Goal: Information Seeking & Learning: Learn about a topic

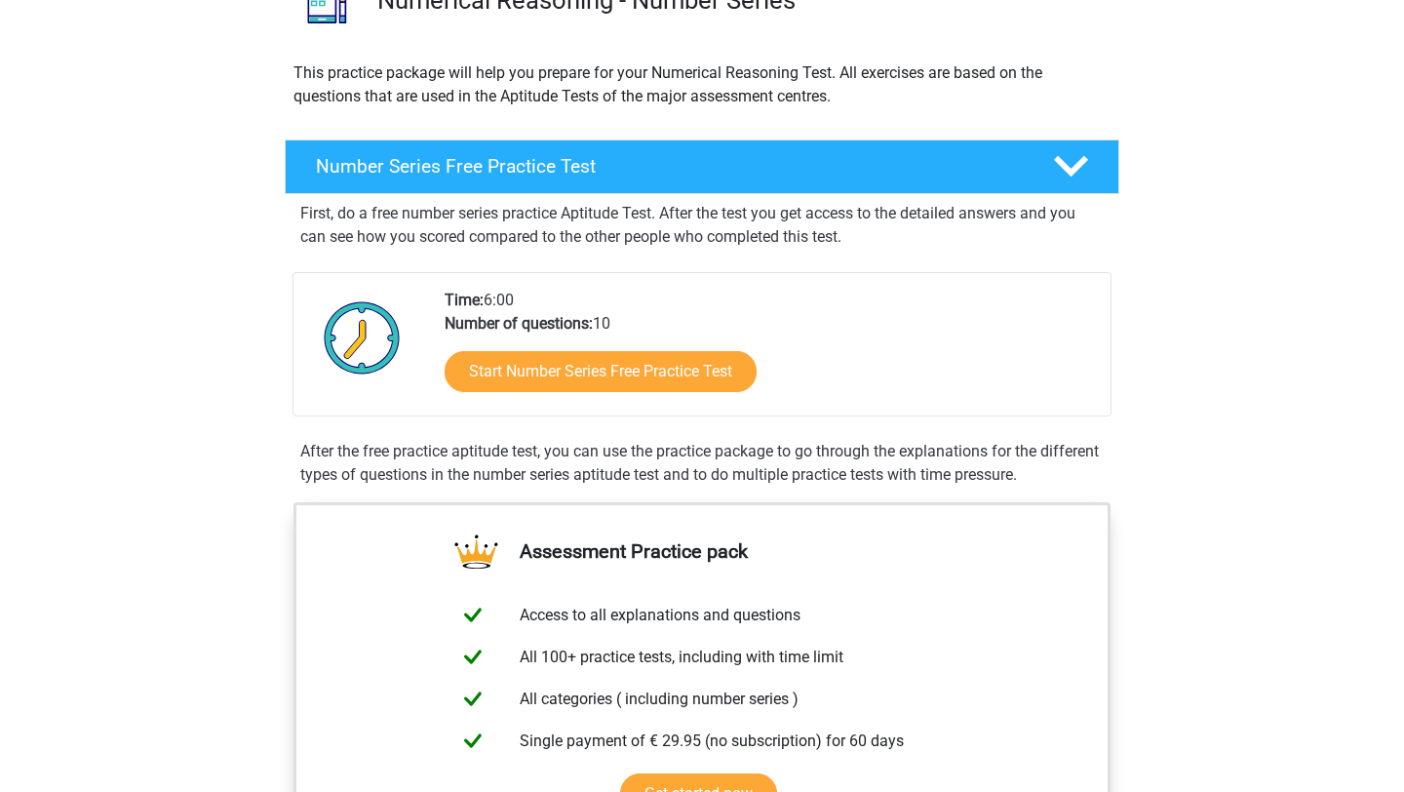
scroll to position [189, 0]
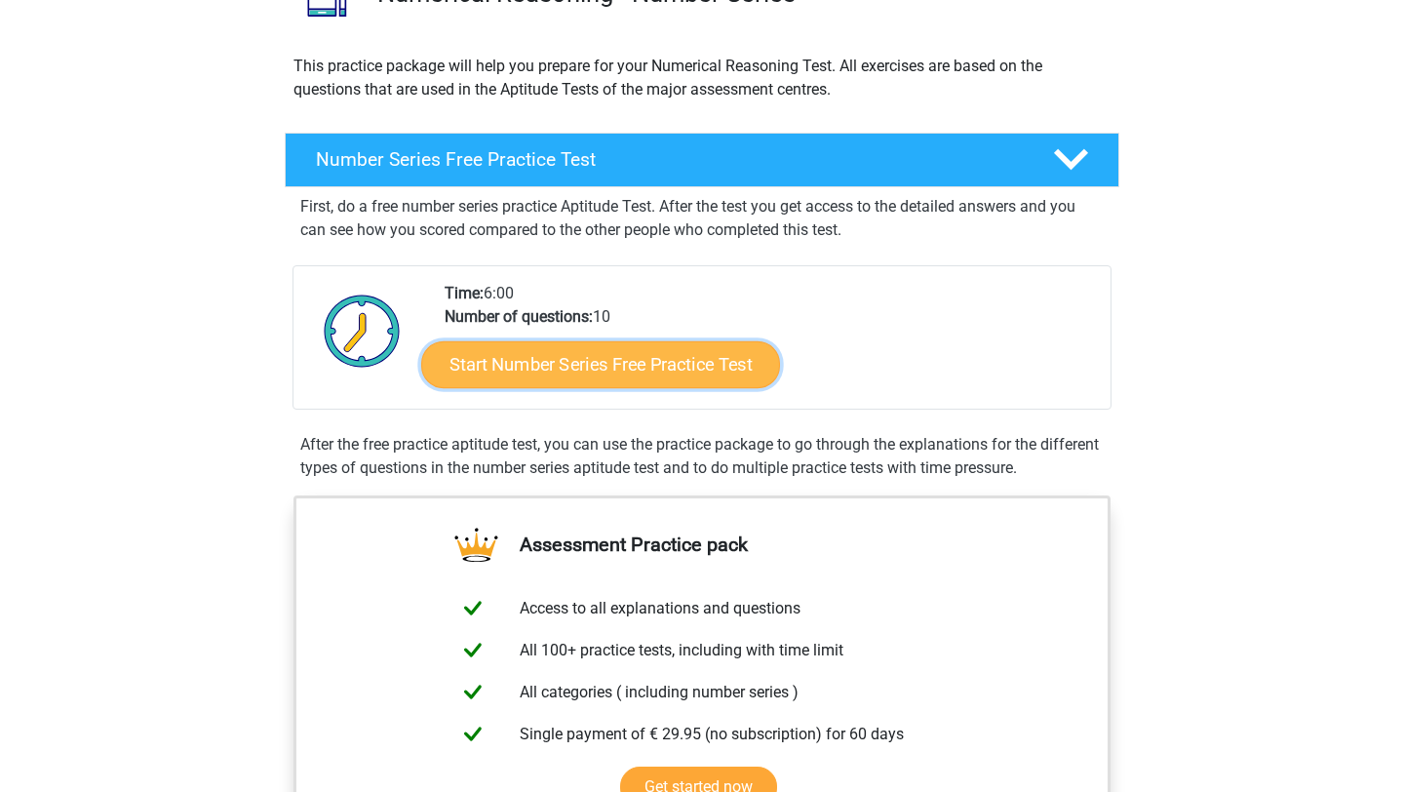
click at [643, 375] on link "Start Number Series Free Practice Test" at bounding box center [600, 363] width 359 height 47
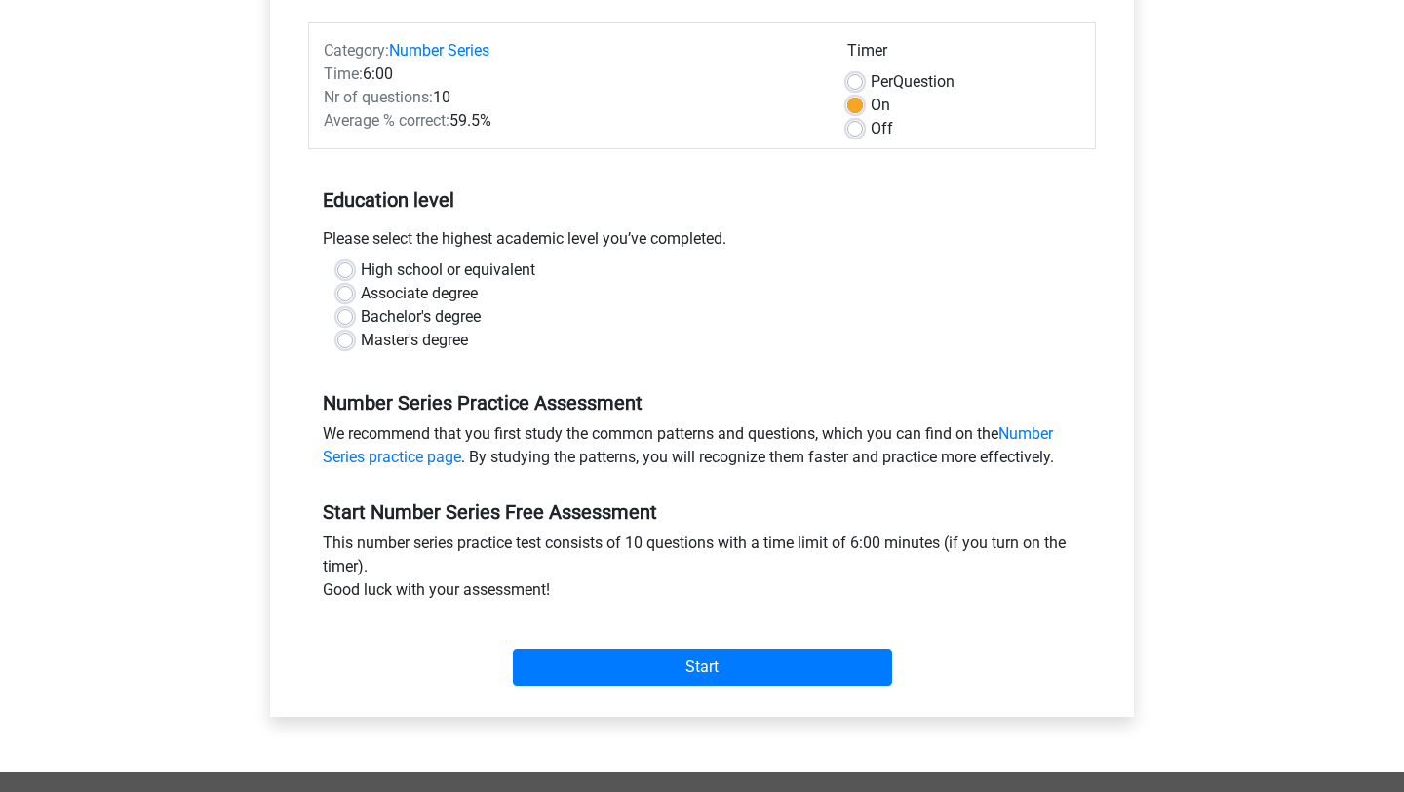
scroll to position [237, 0]
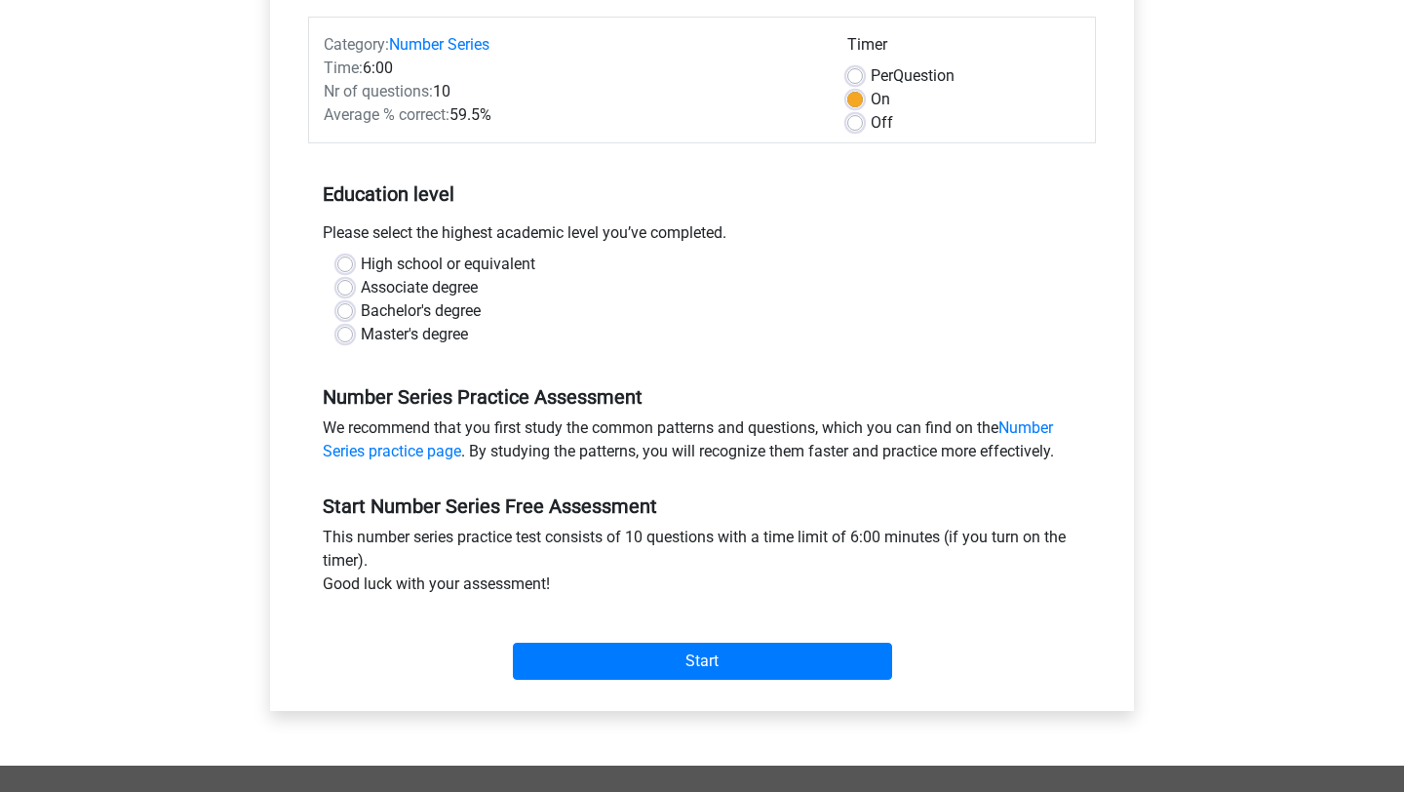
click at [333, 262] on div "High school or equivalent Associate degree Bachelor's degree Master's degree" at bounding box center [702, 300] width 759 height 94
click at [361, 262] on label "High school or equivalent" at bounding box center [448, 264] width 175 height 23
click at [345, 262] on input "High school or equivalent" at bounding box center [345, 263] width 16 height 20
radio input "true"
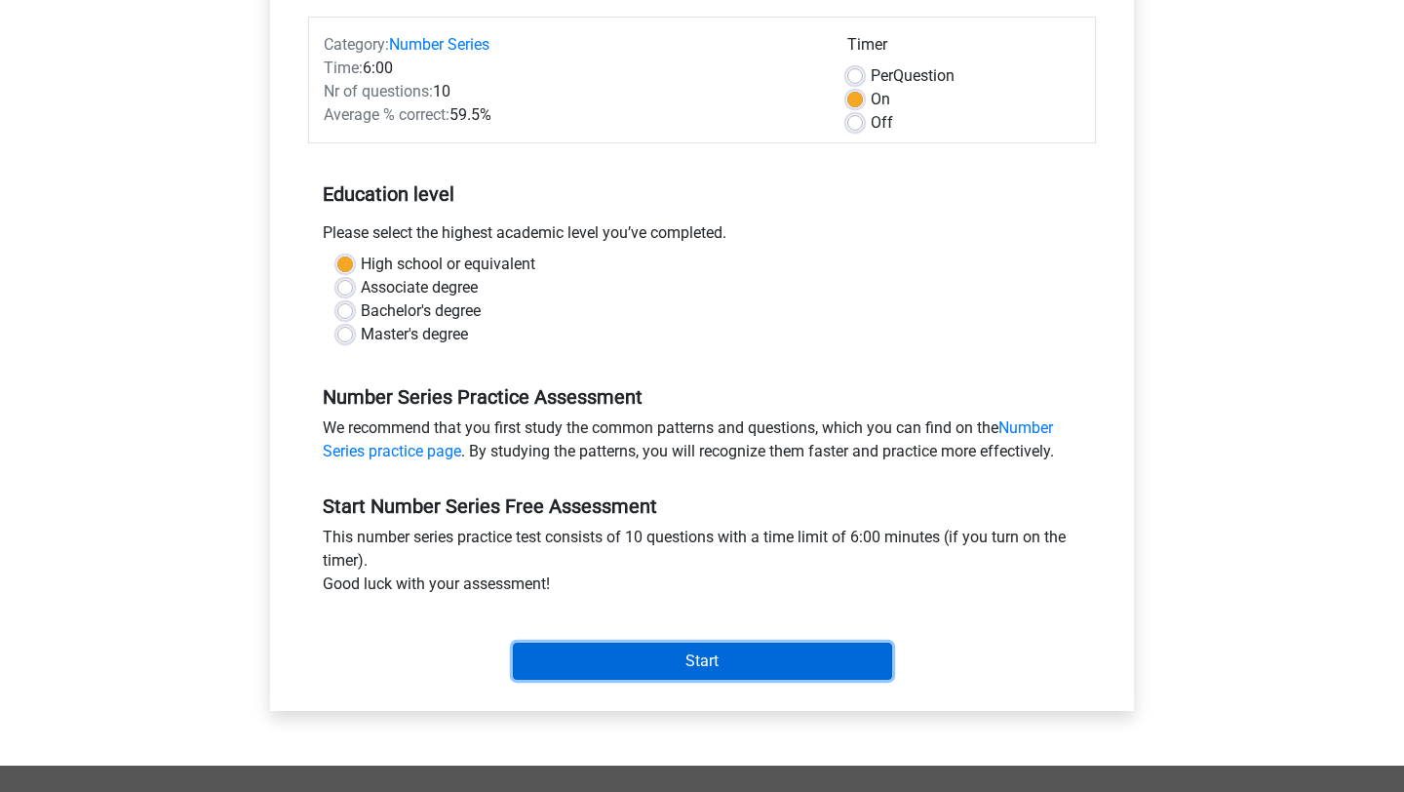
click at [682, 663] on input "Start" at bounding box center [702, 661] width 379 height 37
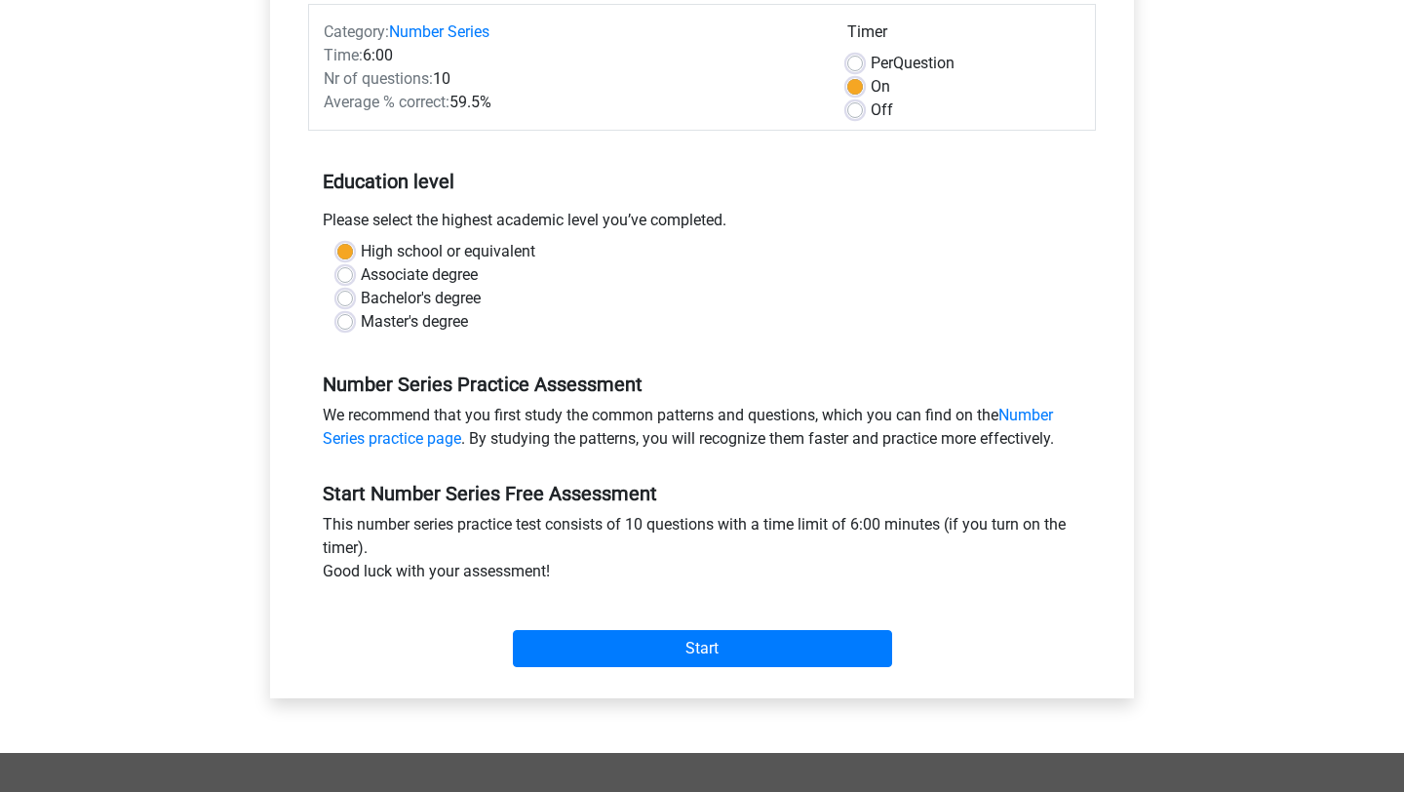
scroll to position [601, 0]
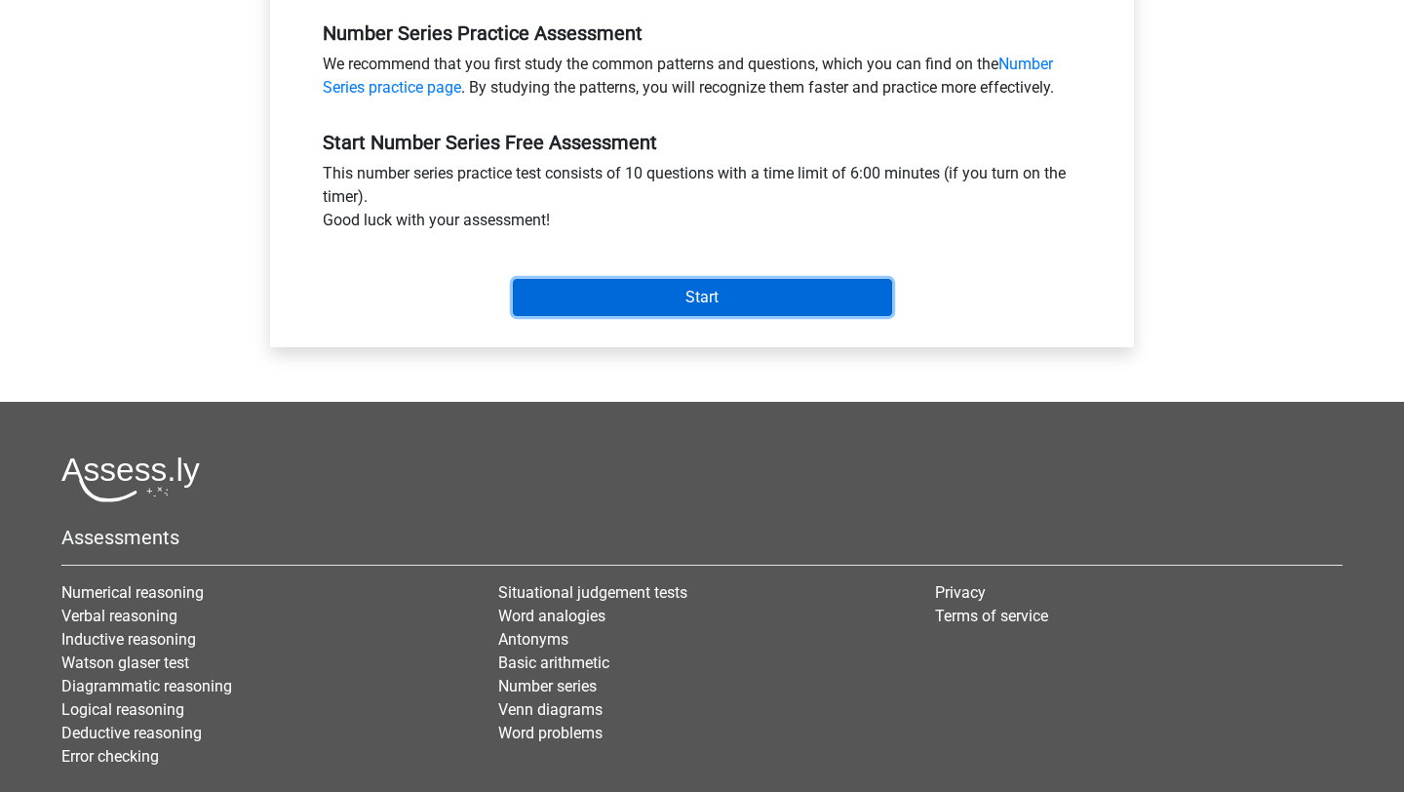
click at [723, 302] on input "Start" at bounding box center [702, 297] width 379 height 37
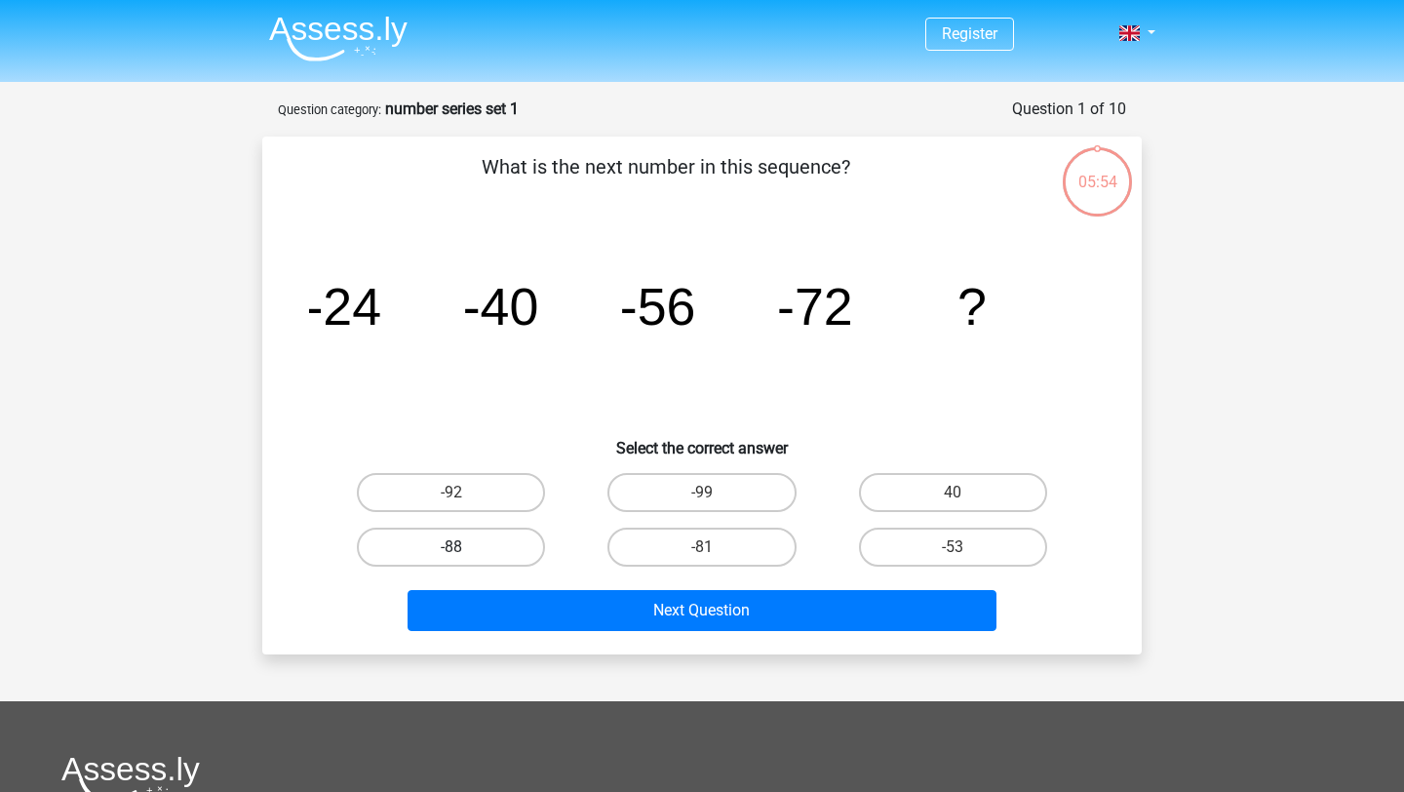
click at [494, 547] on label "-88" at bounding box center [451, 547] width 188 height 39
click at [464, 547] on input "-88" at bounding box center [457, 553] width 13 height 13
radio input "true"
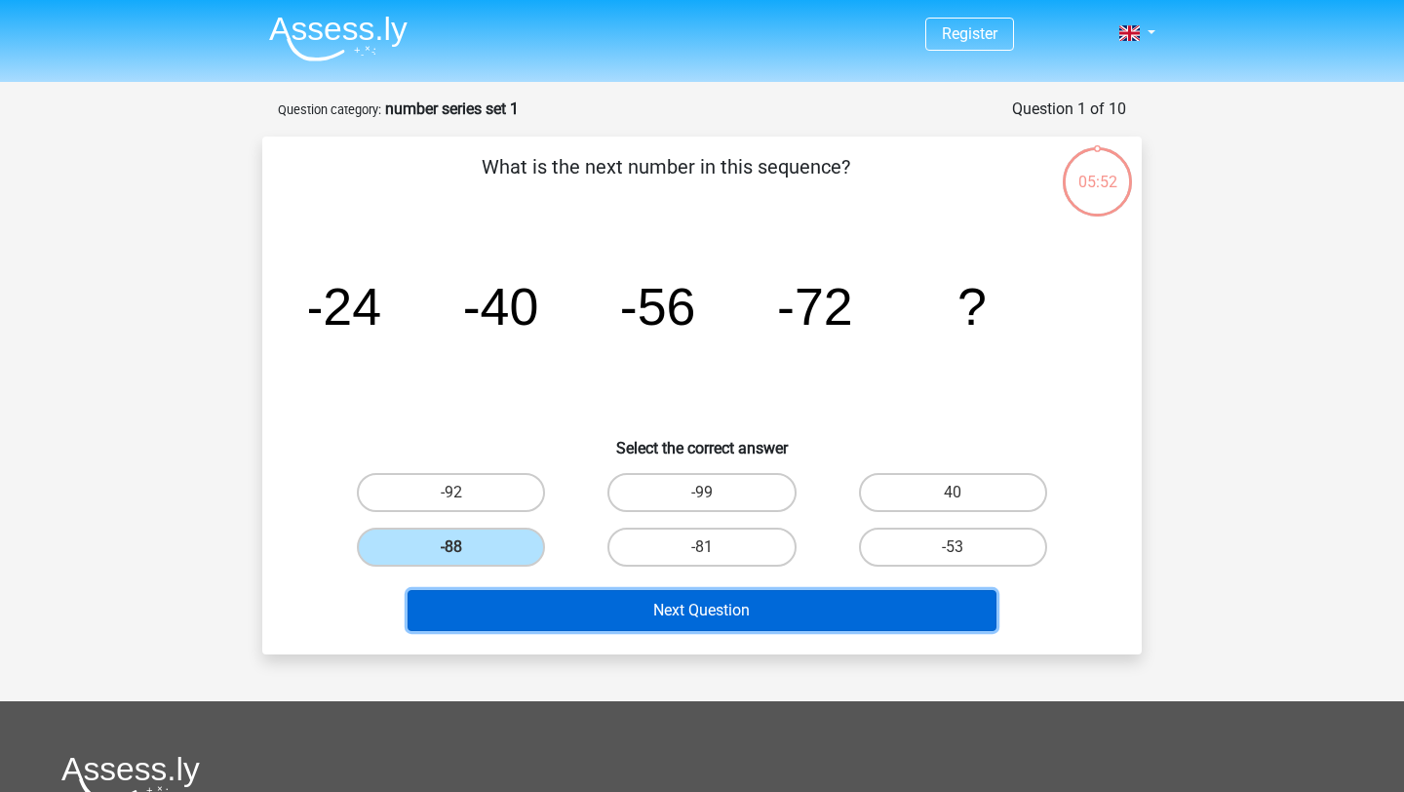
click at [624, 612] on button "Next Question" at bounding box center [703, 610] width 590 height 41
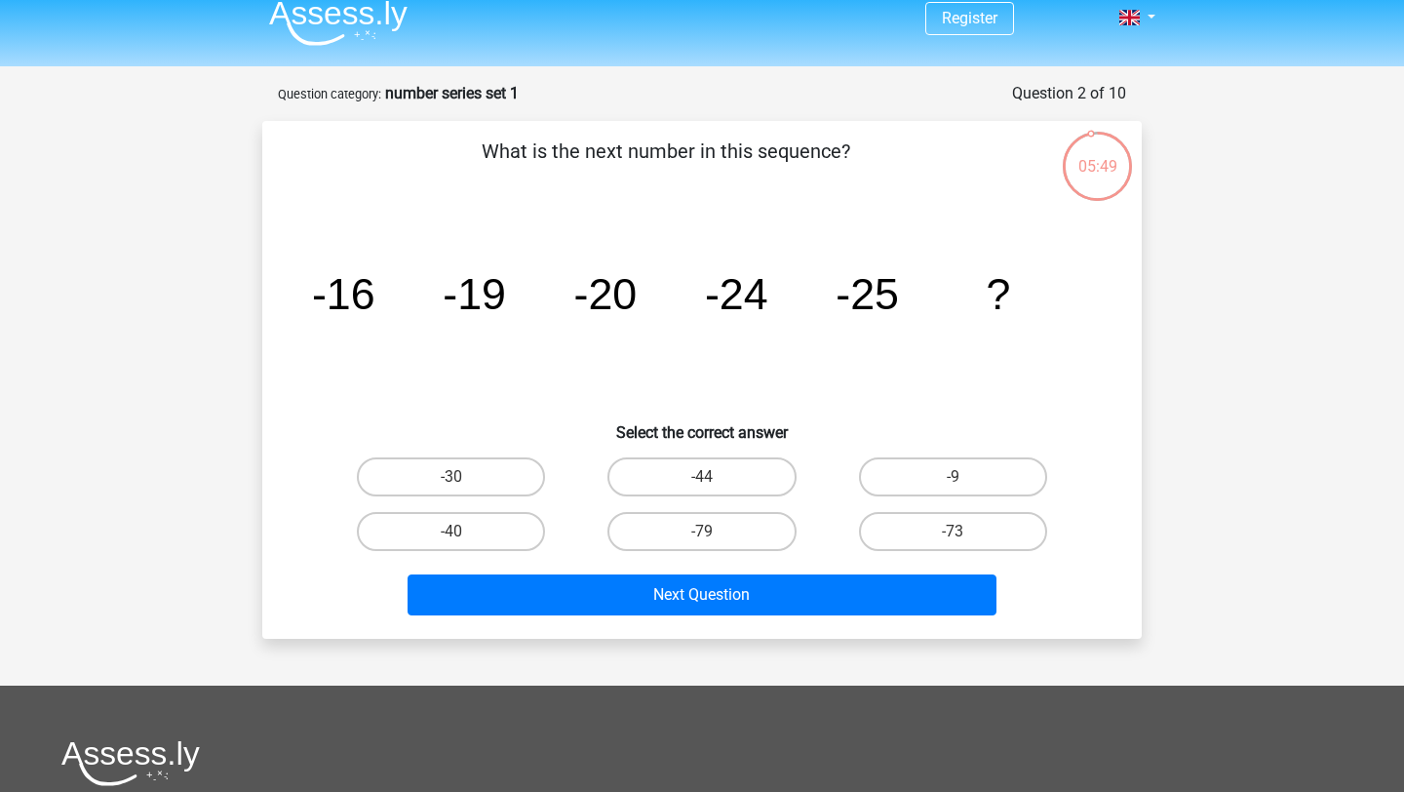
scroll to position [10, 0]
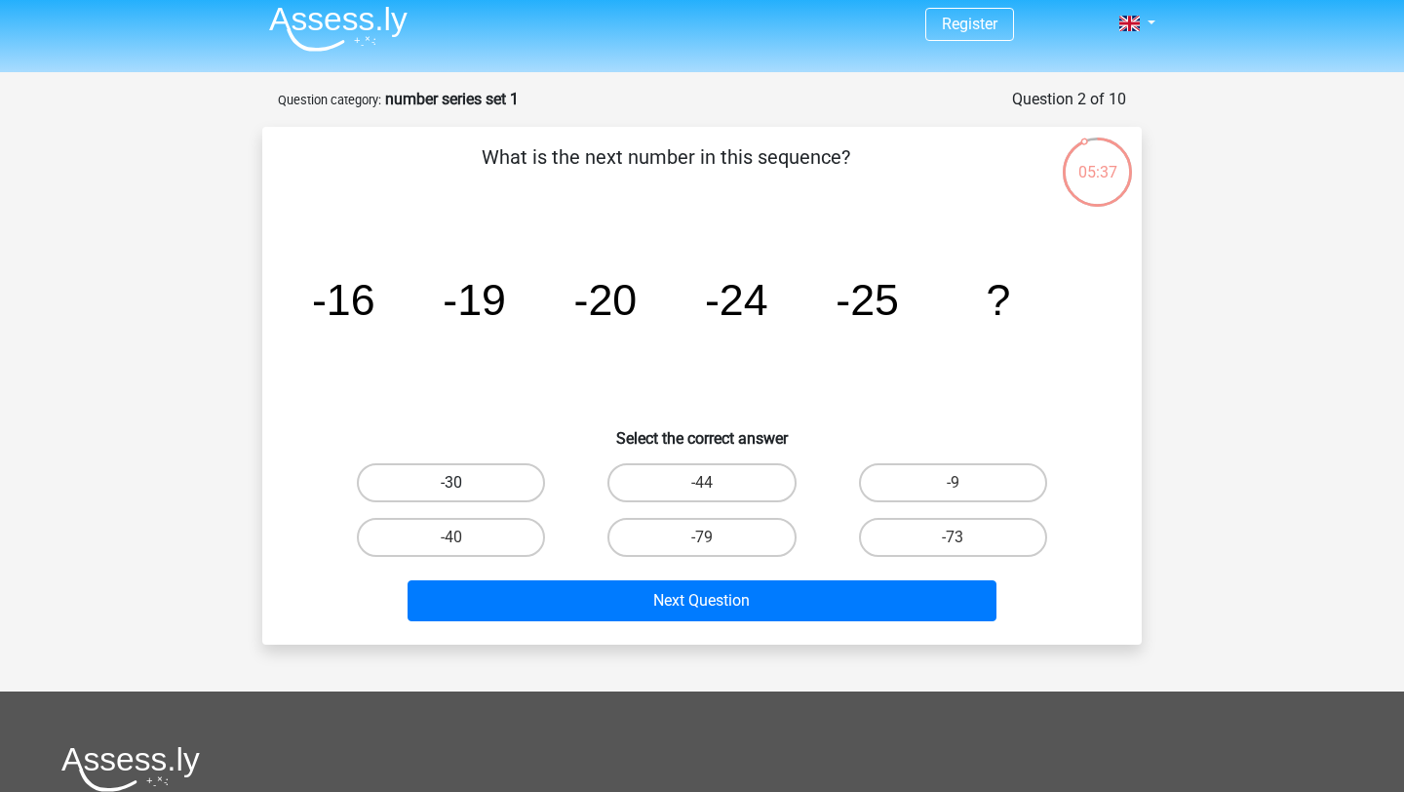
click at [434, 481] on label "-30" at bounding box center [451, 482] width 188 height 39
click at [451, 483] on input "-30" at bounding box center [457, 489] width 13 height 13
radio input "true"
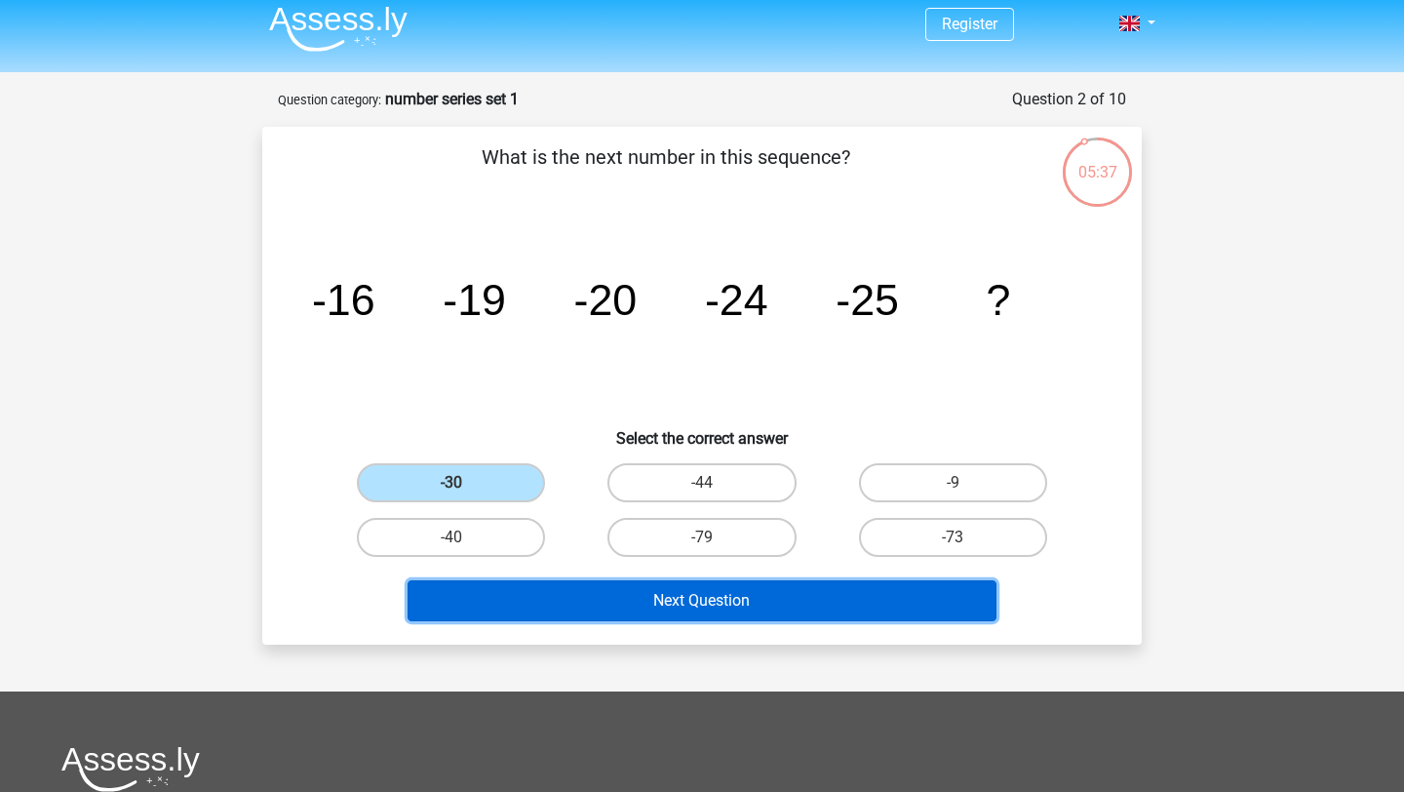
click at [544, 606] on button "Next Question" at bounding box center [703, 600] width 590 height 41
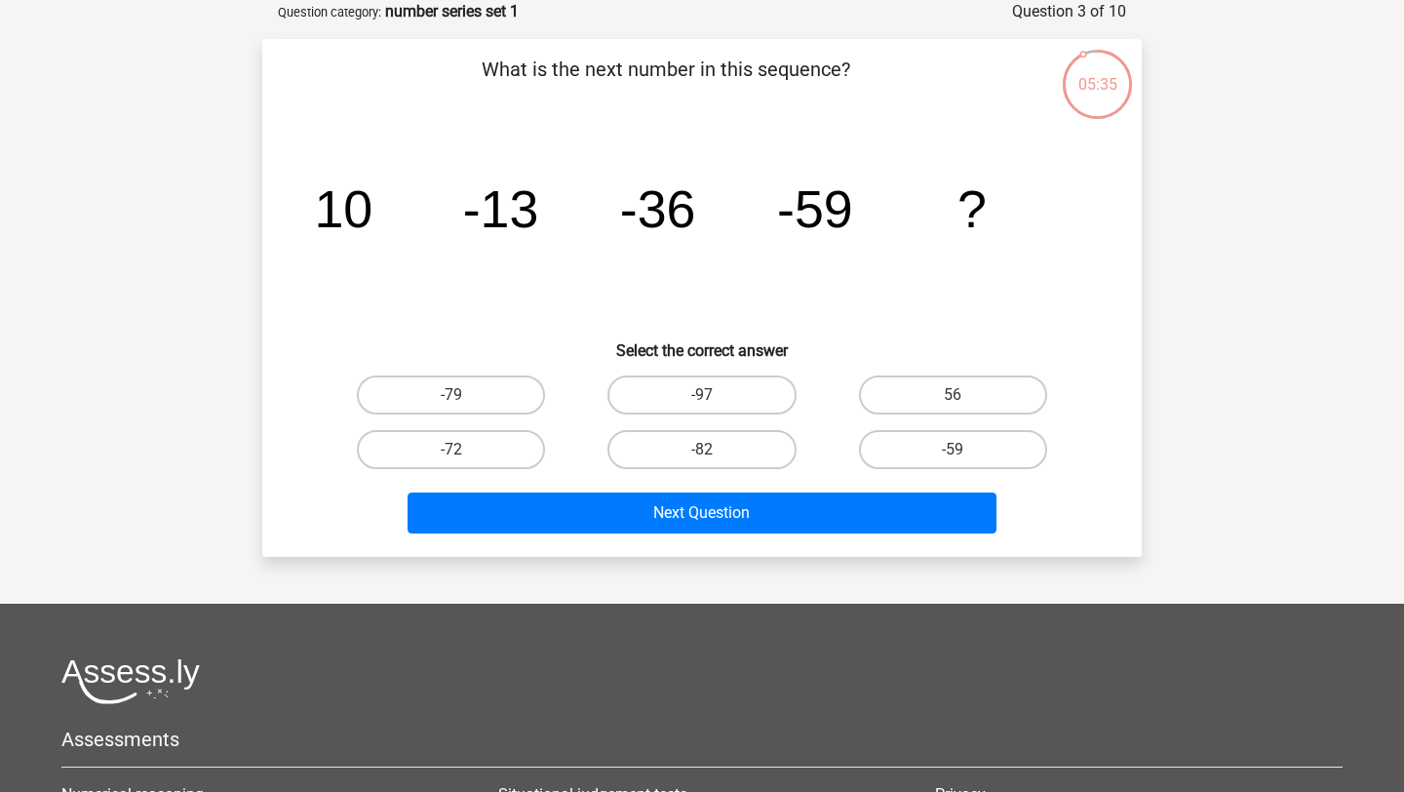
scroll to position [0, 0]
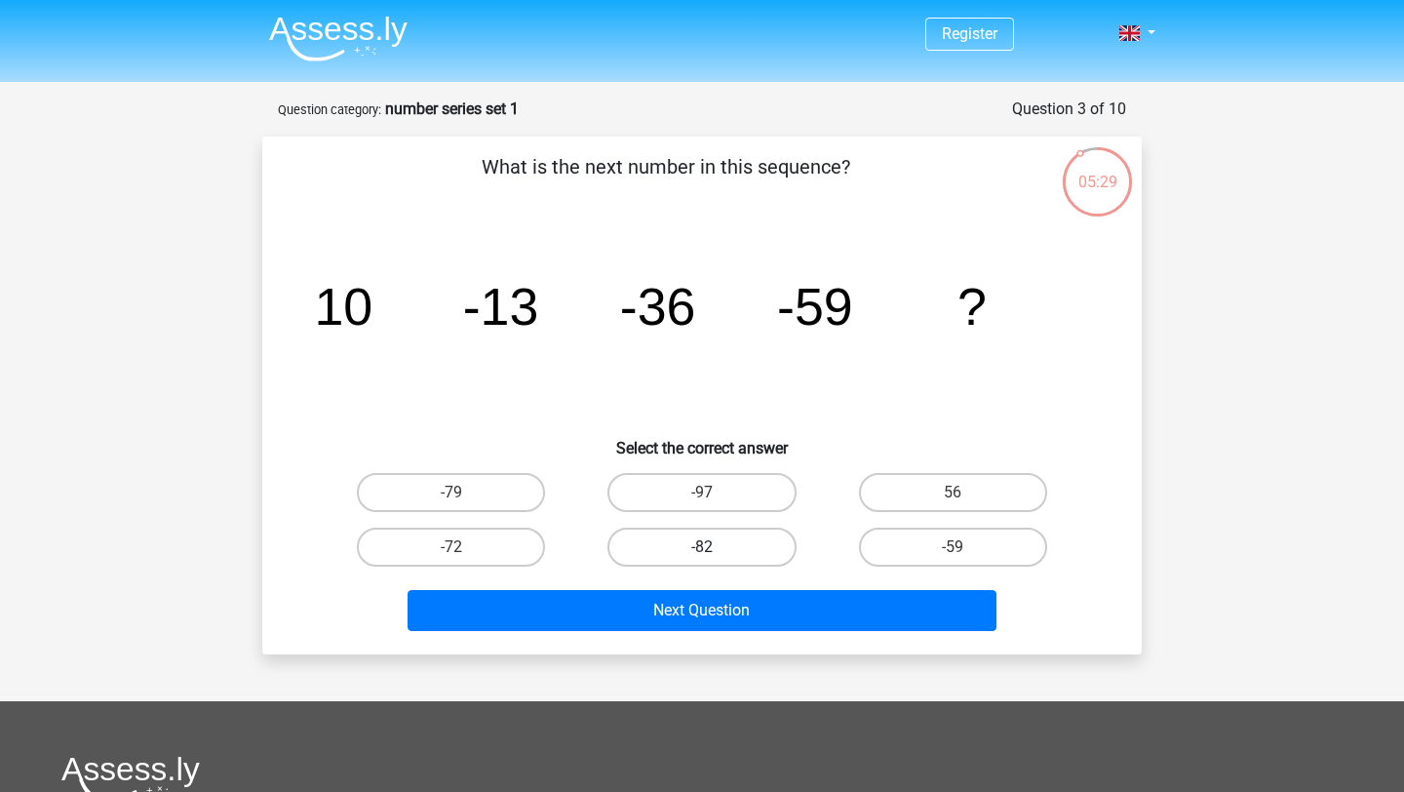
click at [752, 548] on label "-82" at bounding box center [701, 547] width 188 height 39
click at [715, 548] on input "-82" at bounding box center [708, 553] width 13 height 13
radio input "true"
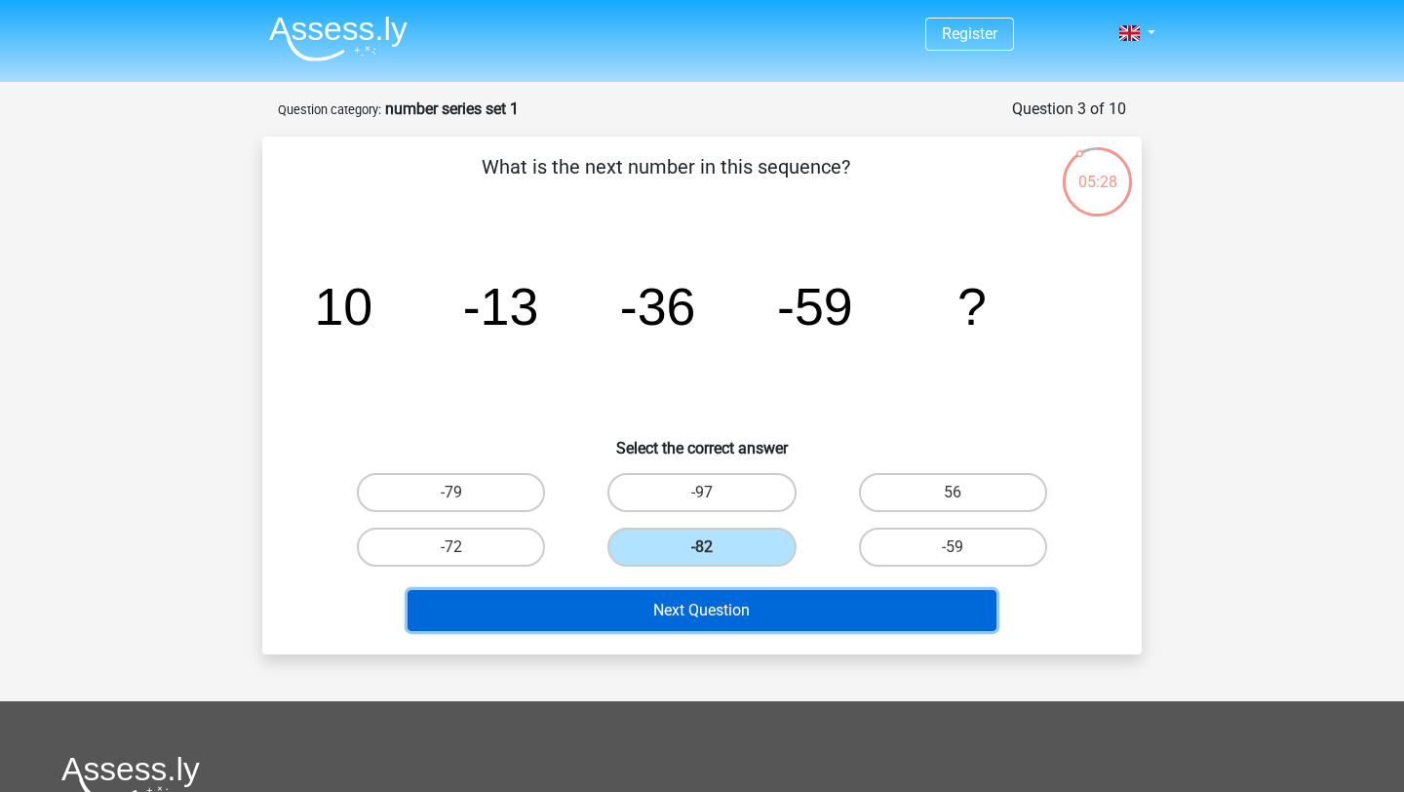
click at [753, 616] on button "Next Question" at bounding box center [703, 610] width 590 height 41
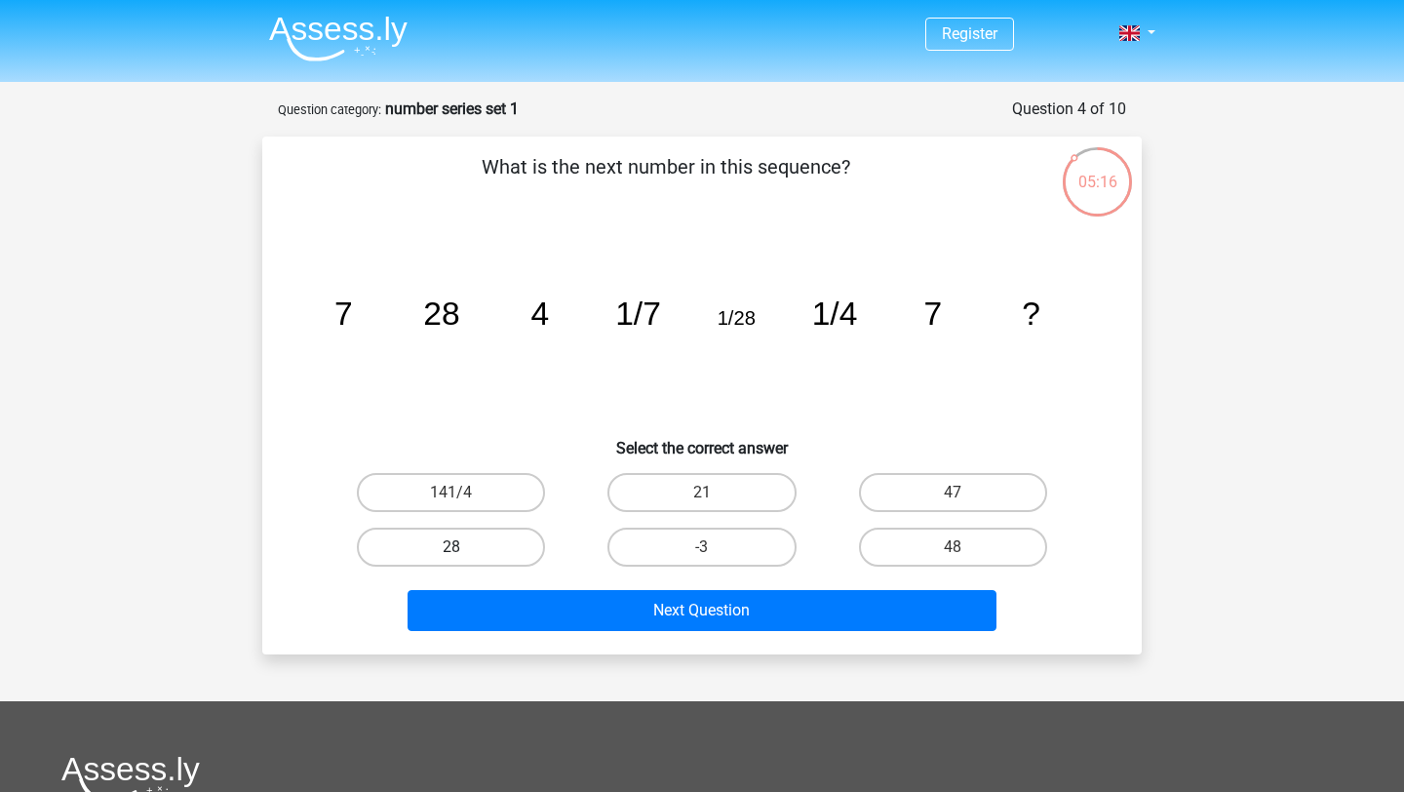
click at [486, 536] on label "28" at bounding box center [451, 547] width 188 height 39
click at [464, 547] on input "28" at bounding box center [457, 553] width 13 height 13
radio input "true"
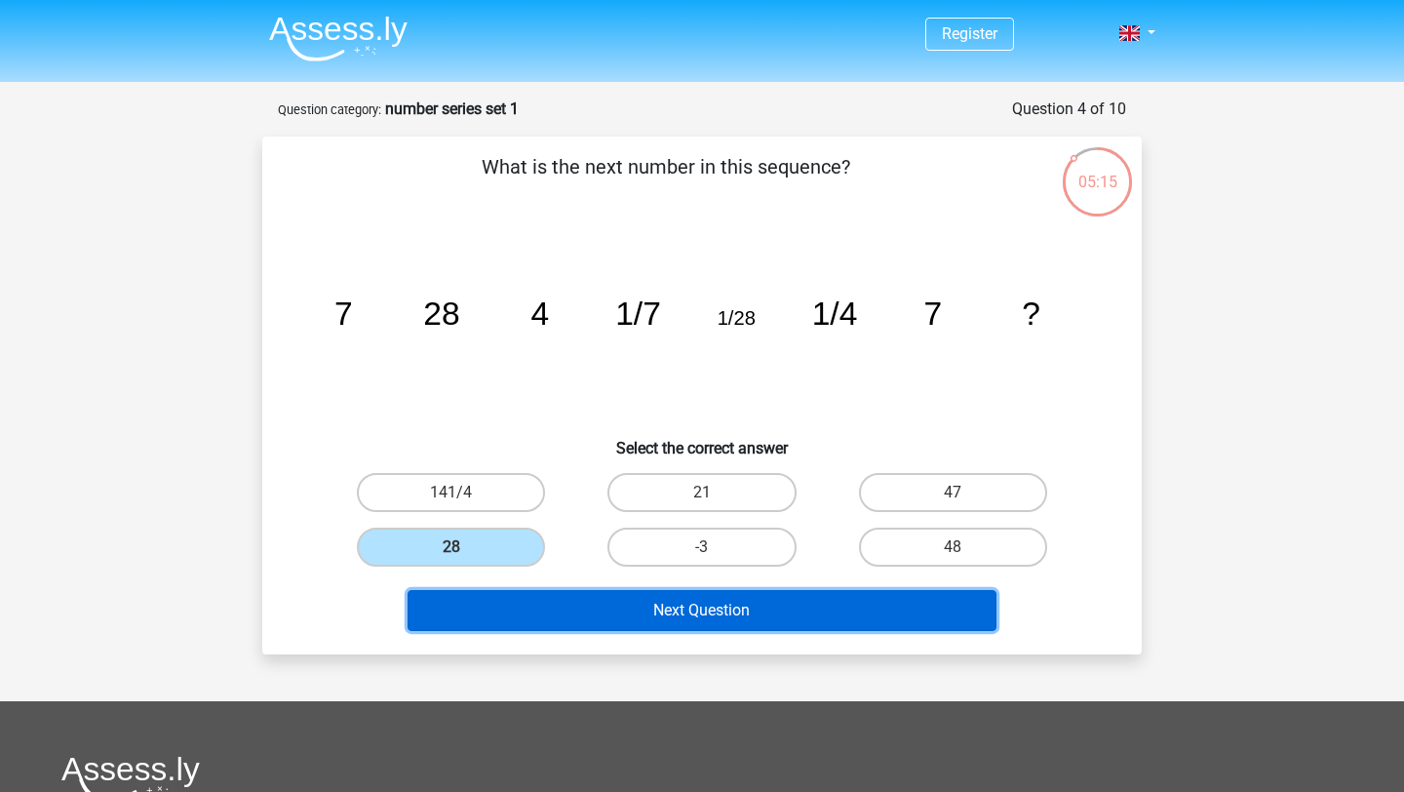
click at [534, 606] on button "Next Question" at bounding box center [703, 610] width 590 height 41
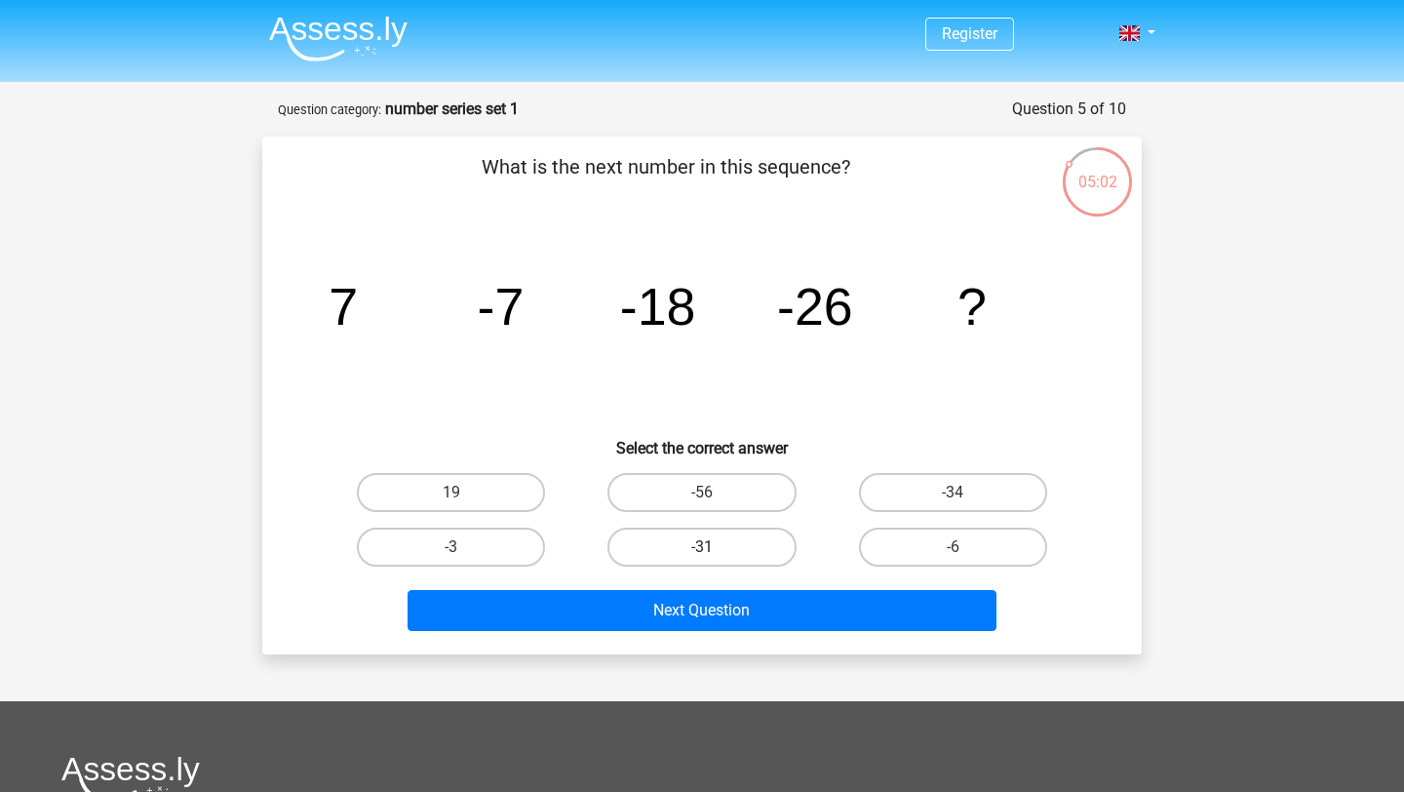
click at [762, 539] on label "-31" at bounding box center [701, 547] width 188 height 39
click at [715, 547] on input "-31" at bounding box center [708, 553] width 13 height 13
radio input "true"
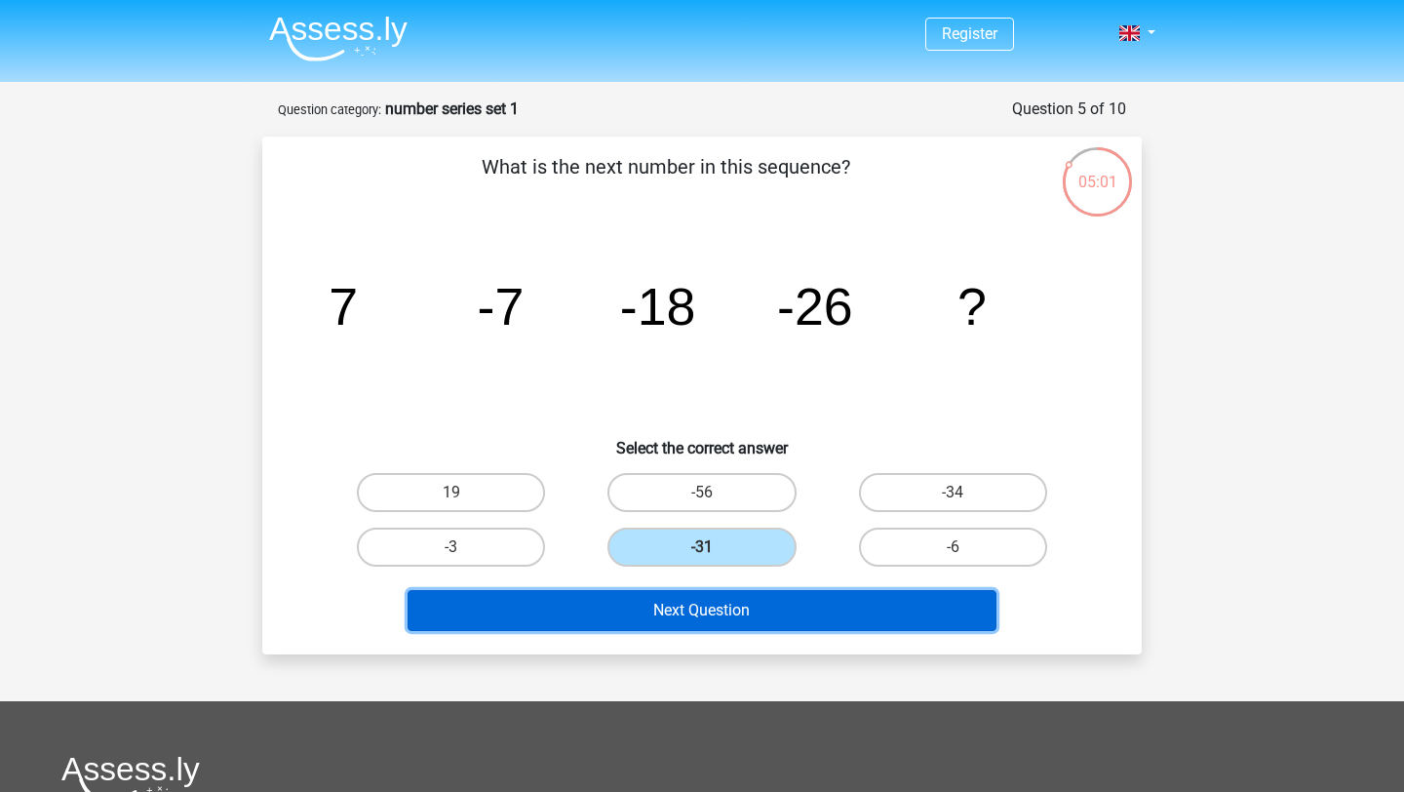
click at [733, 613] on button "Next Question" at bounding box center [703, 610] width 590 height 41
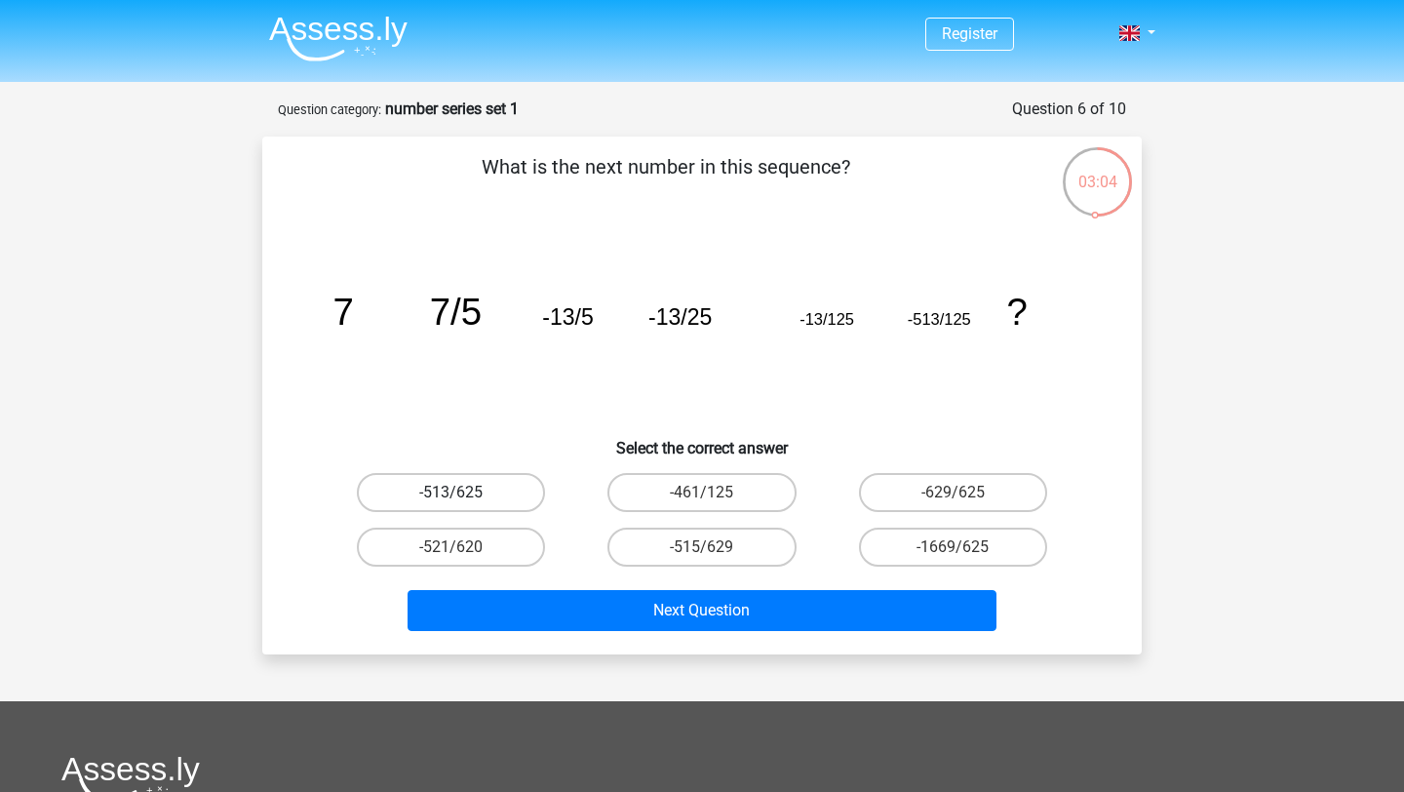
click at [494, 491] on label "-513/625" at bounding box center [451, 492] width 188 height 39
click at [464, 492] on input "-513/625" at bounding box center [457, 498] width 13 height 13
radio input "true"
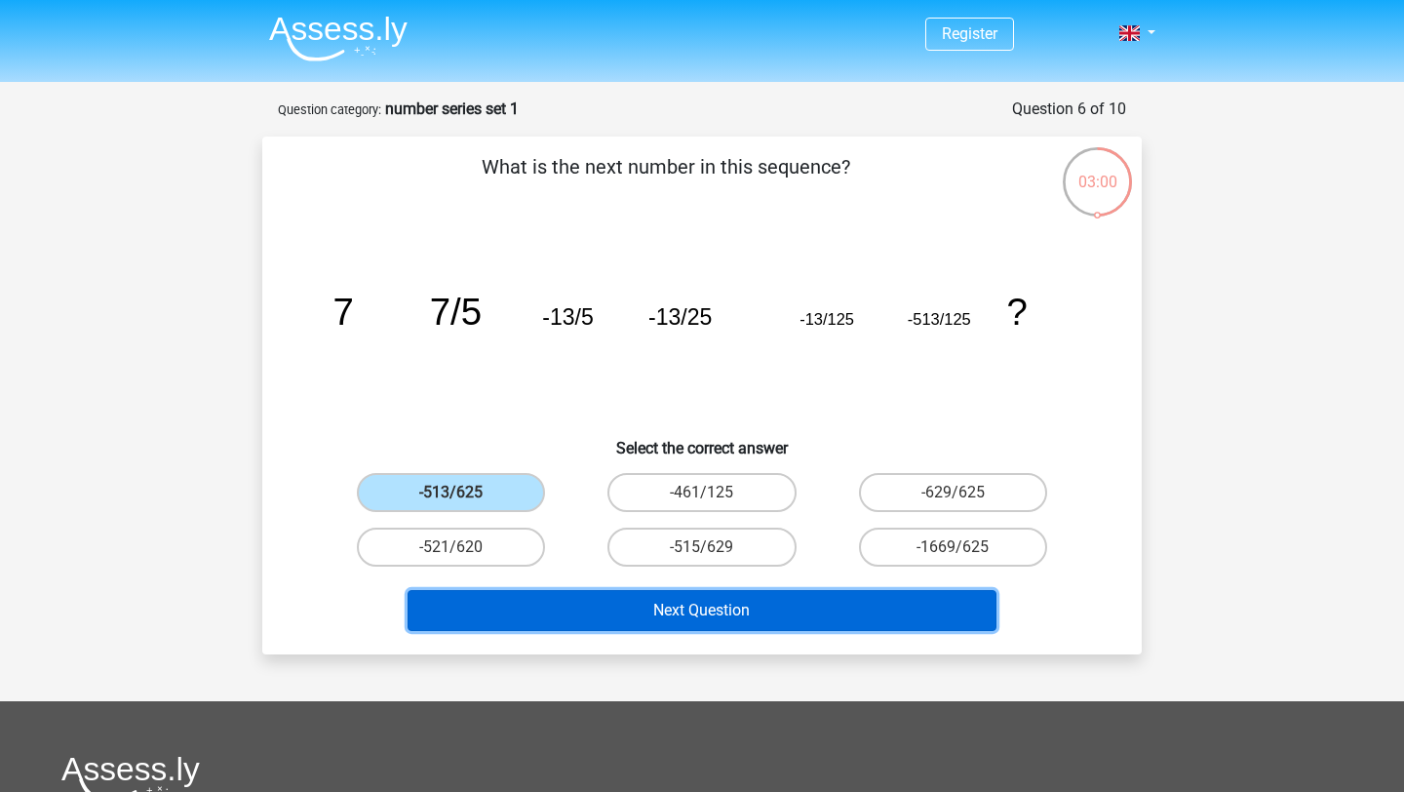
click at [617, 602] on button "Next Question" at bounding box center [703, 610] width 590 height 41
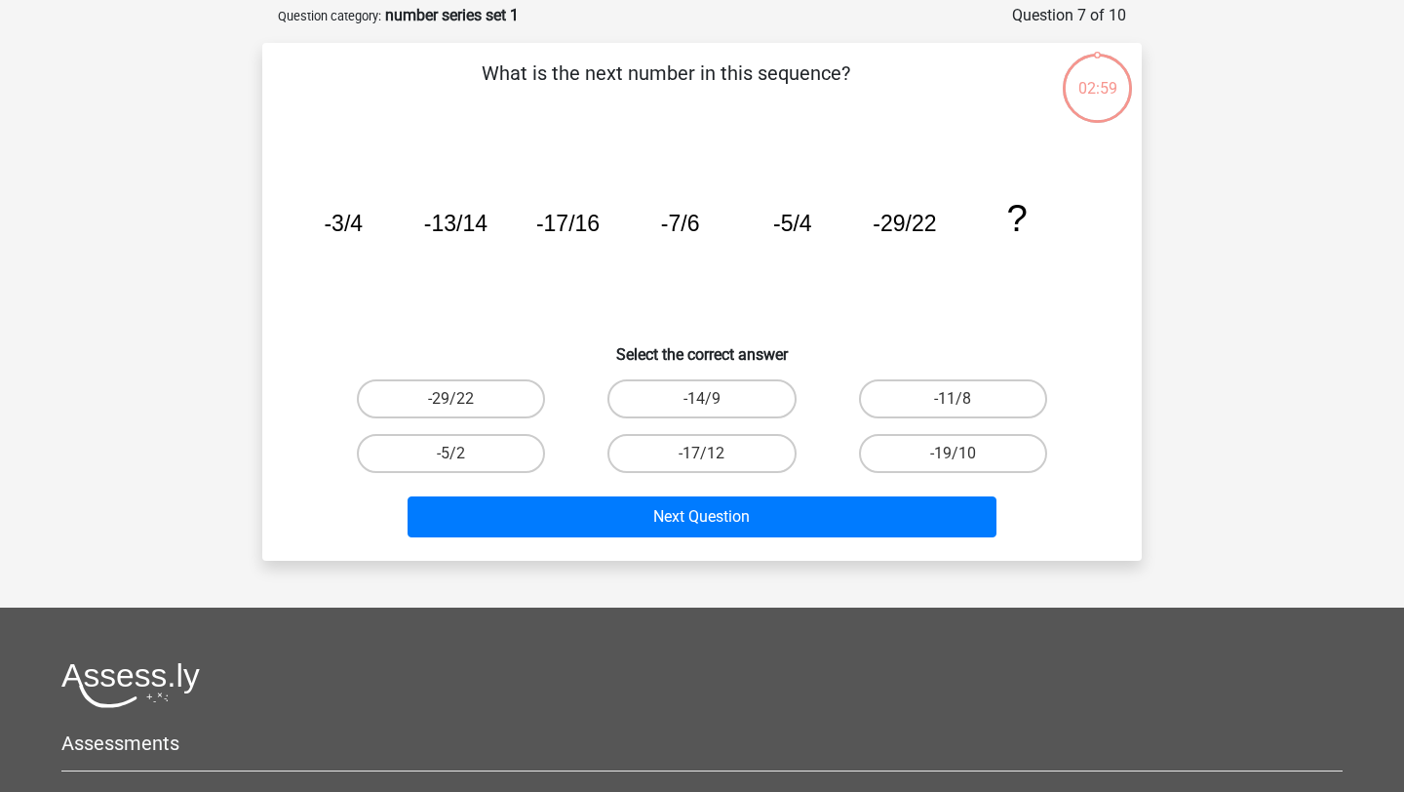
scroll to position [98, 0]
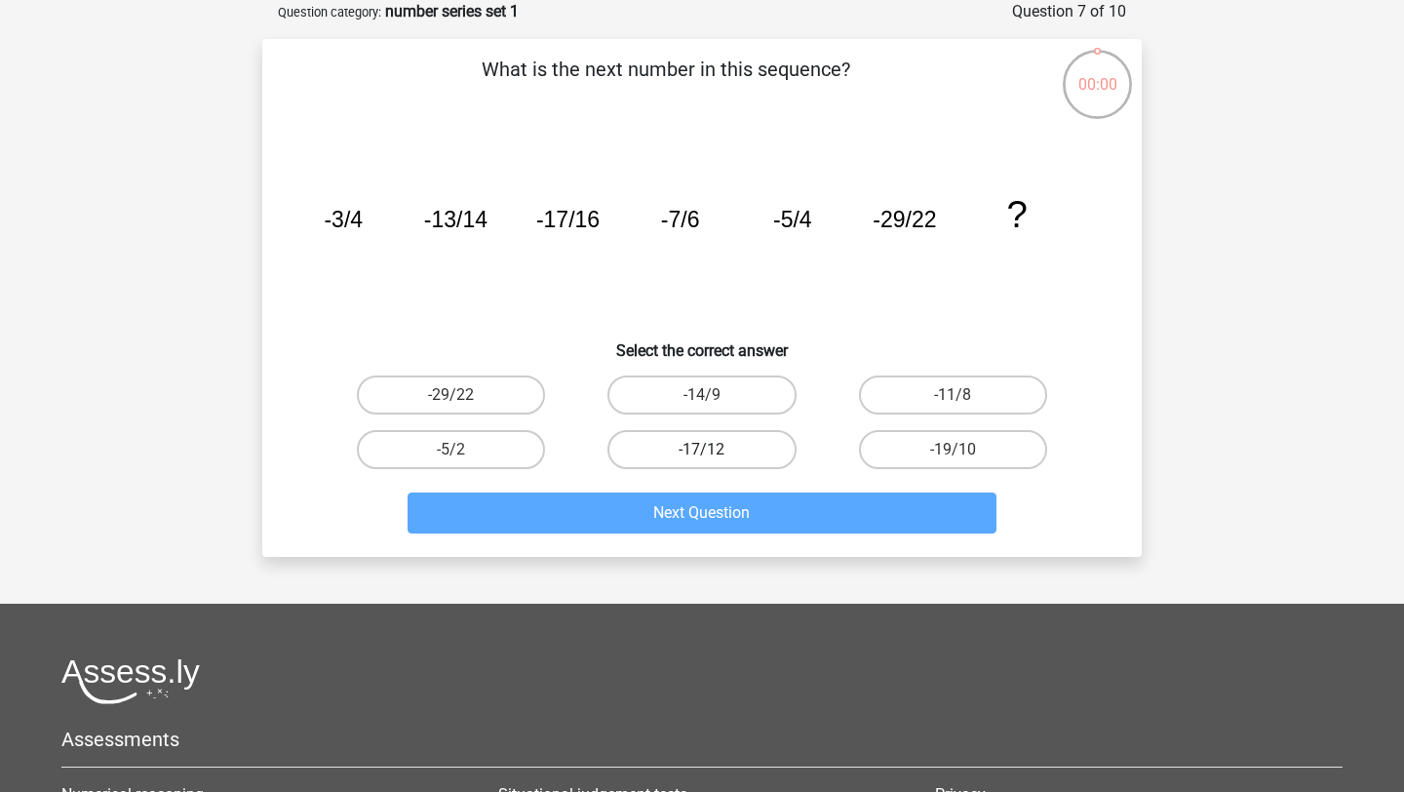
click at [724, 452] on label "-17/12" at bounding box center [701, 449] width 188 height 39
click at [715, 452] on input "-17/12" at bounding box center [708, 456] width 13 height 13
radio input "true"
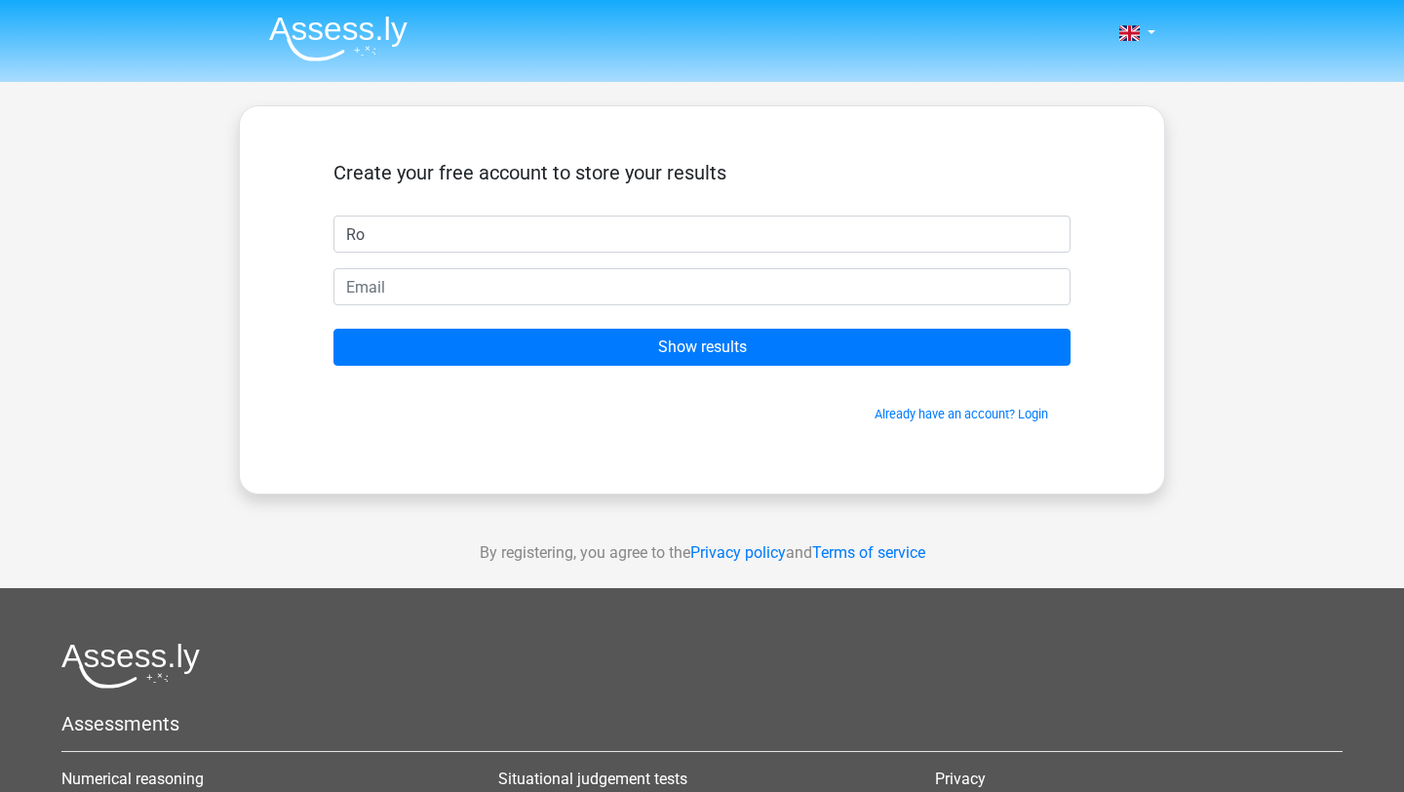
type input "R"
type input "Roy"
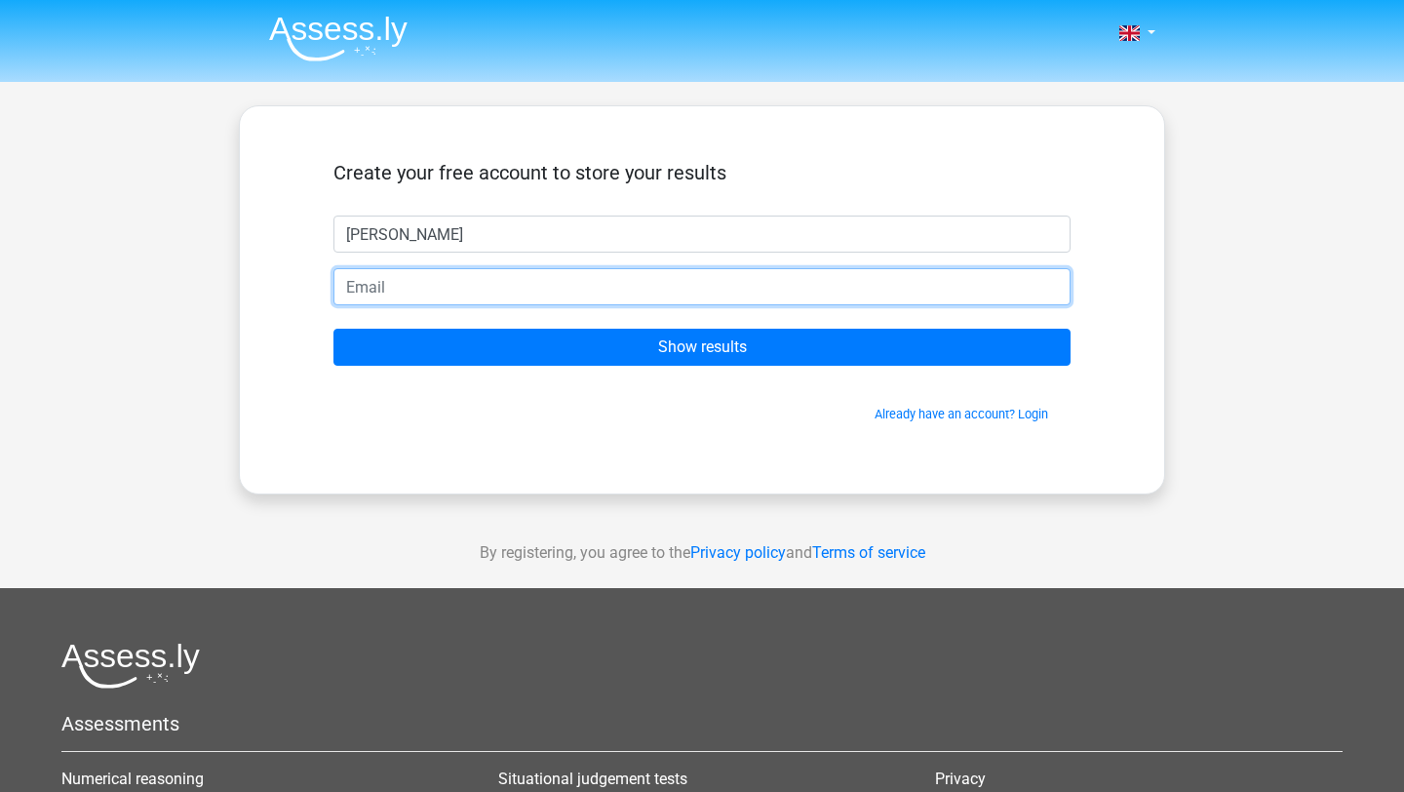
click at [553, 282] on input "email" at bounding box center [701, 286] width 737 height 37
type input "roiheifwo@gmail.com"
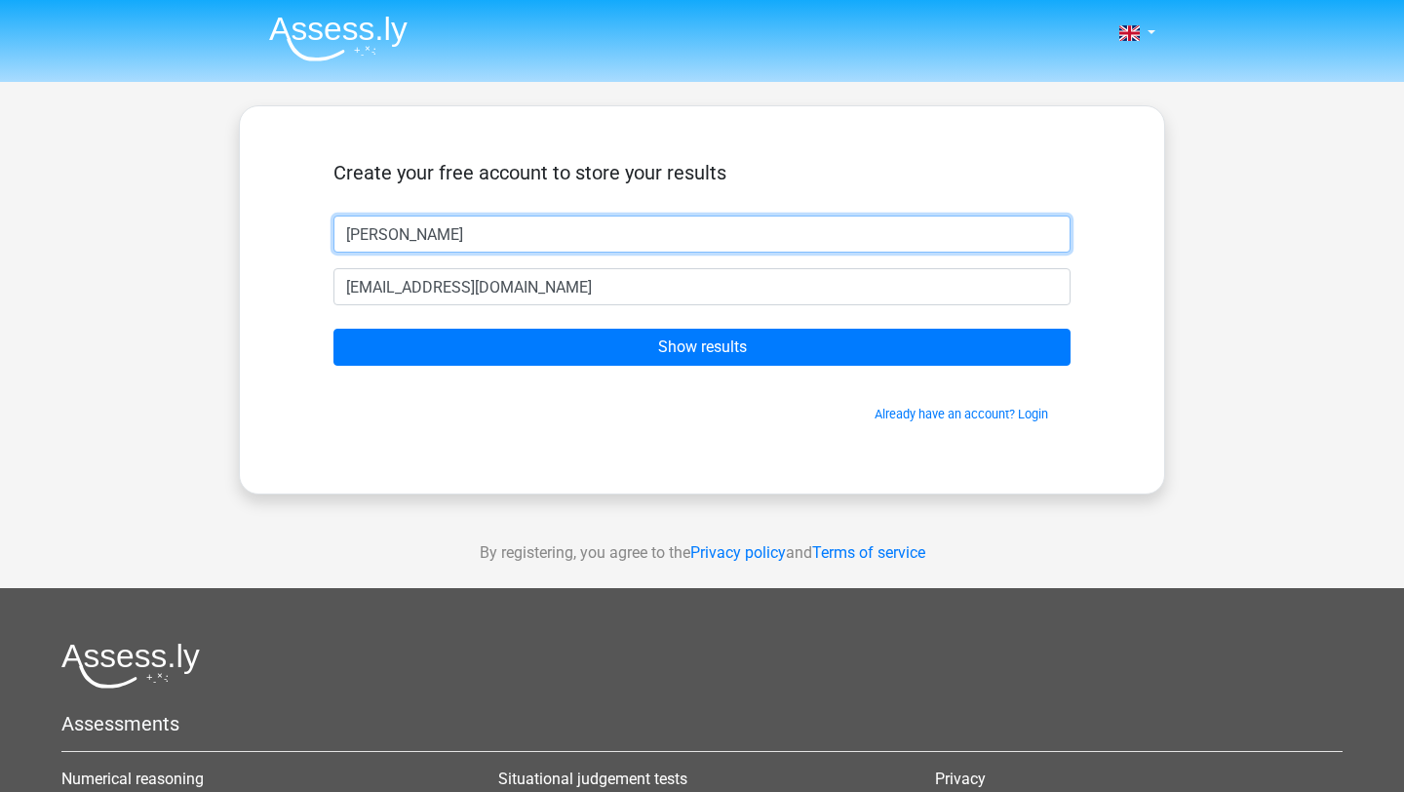
click at [445, 233] on input "Roy" at bounding box center [701, 233] width 737 height 37
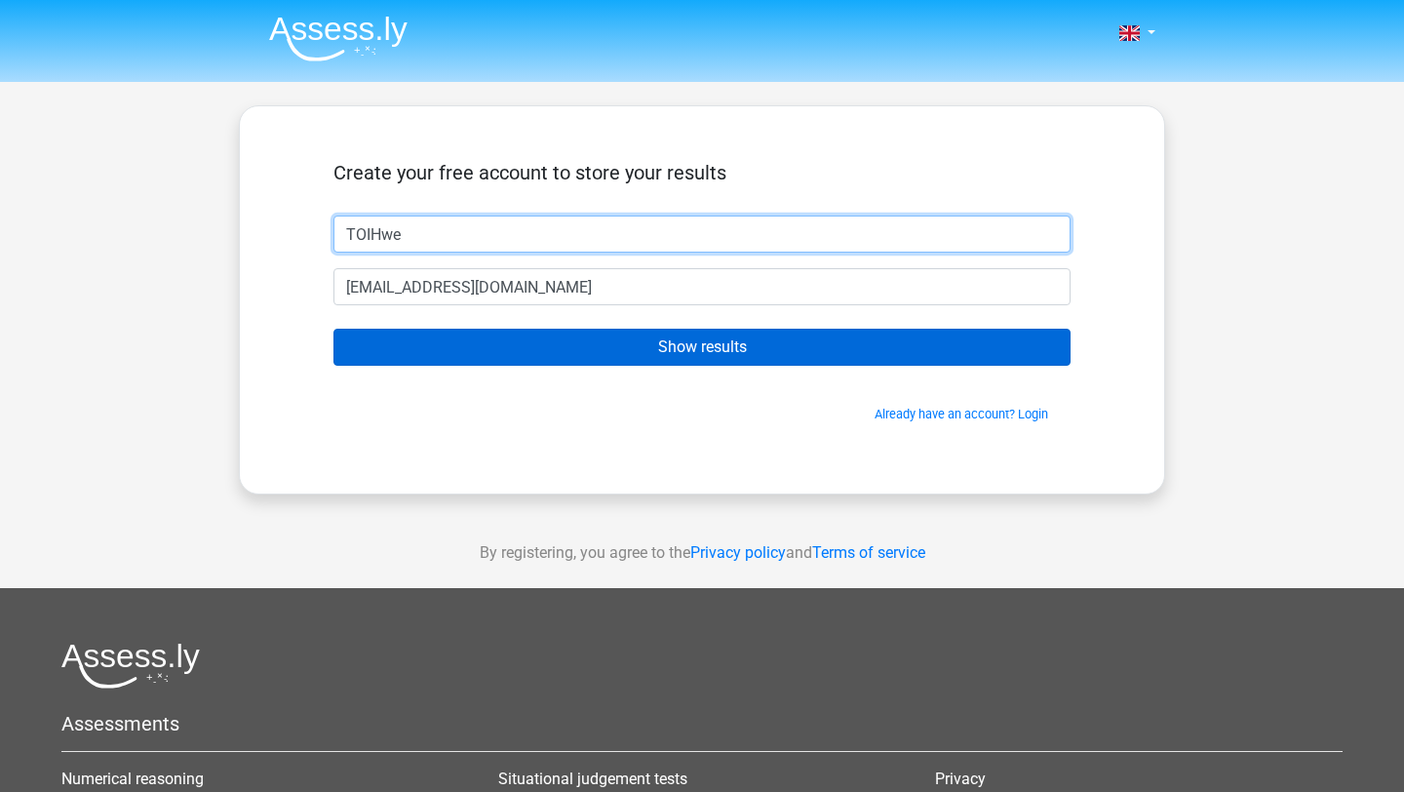
type input "TOIHwe"
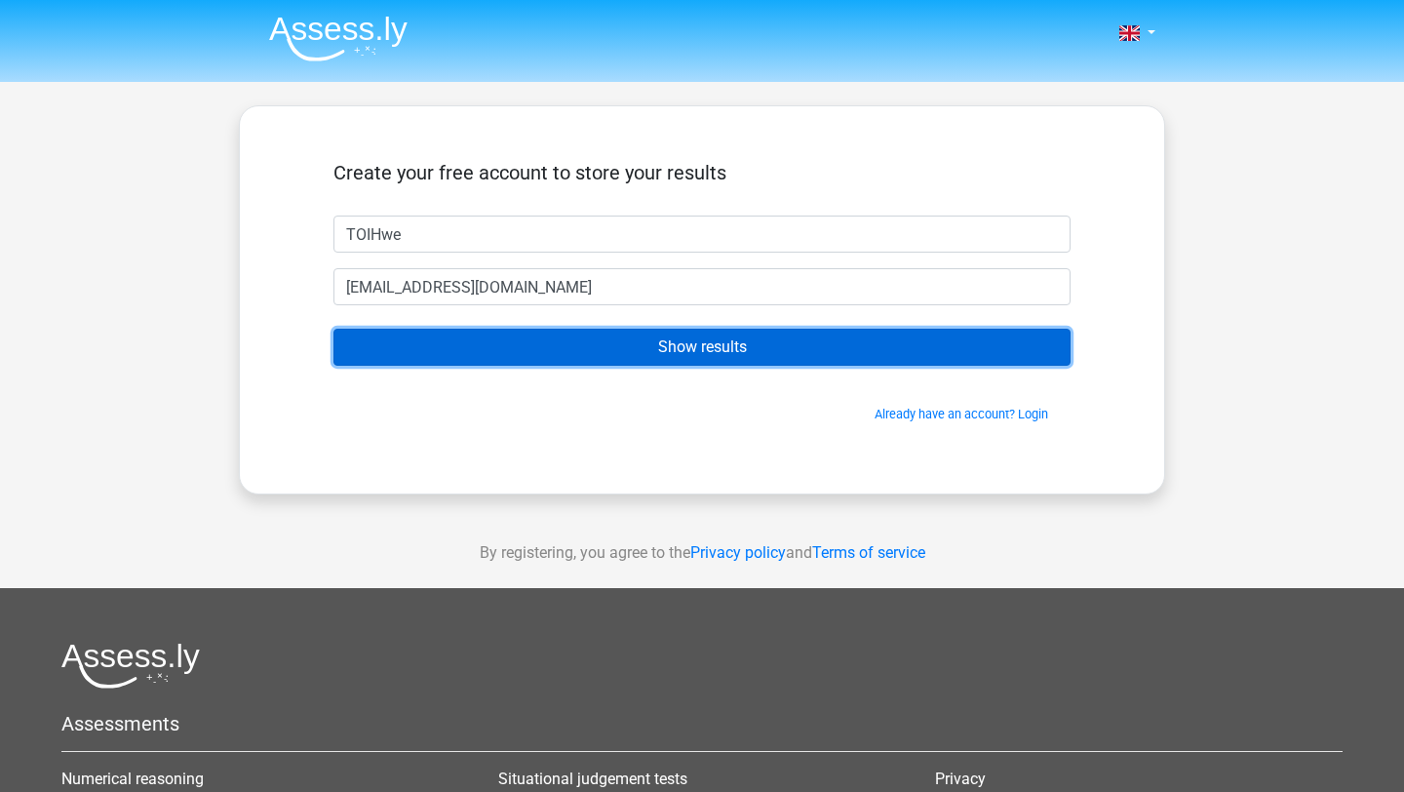
click at [463, 344] on input "Show results" at bounding box center [701, 347] width 737 height 37
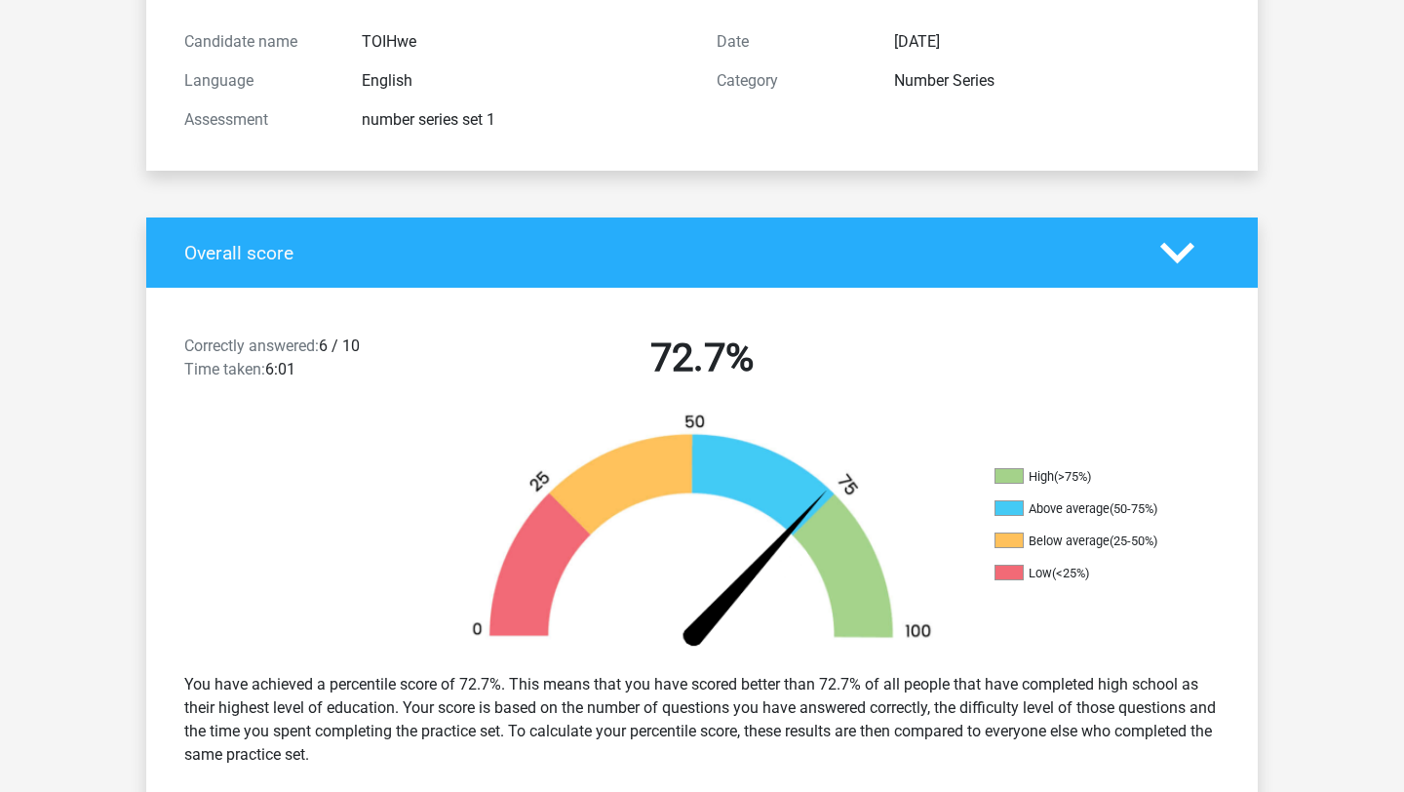
scroll to position [234, 0]
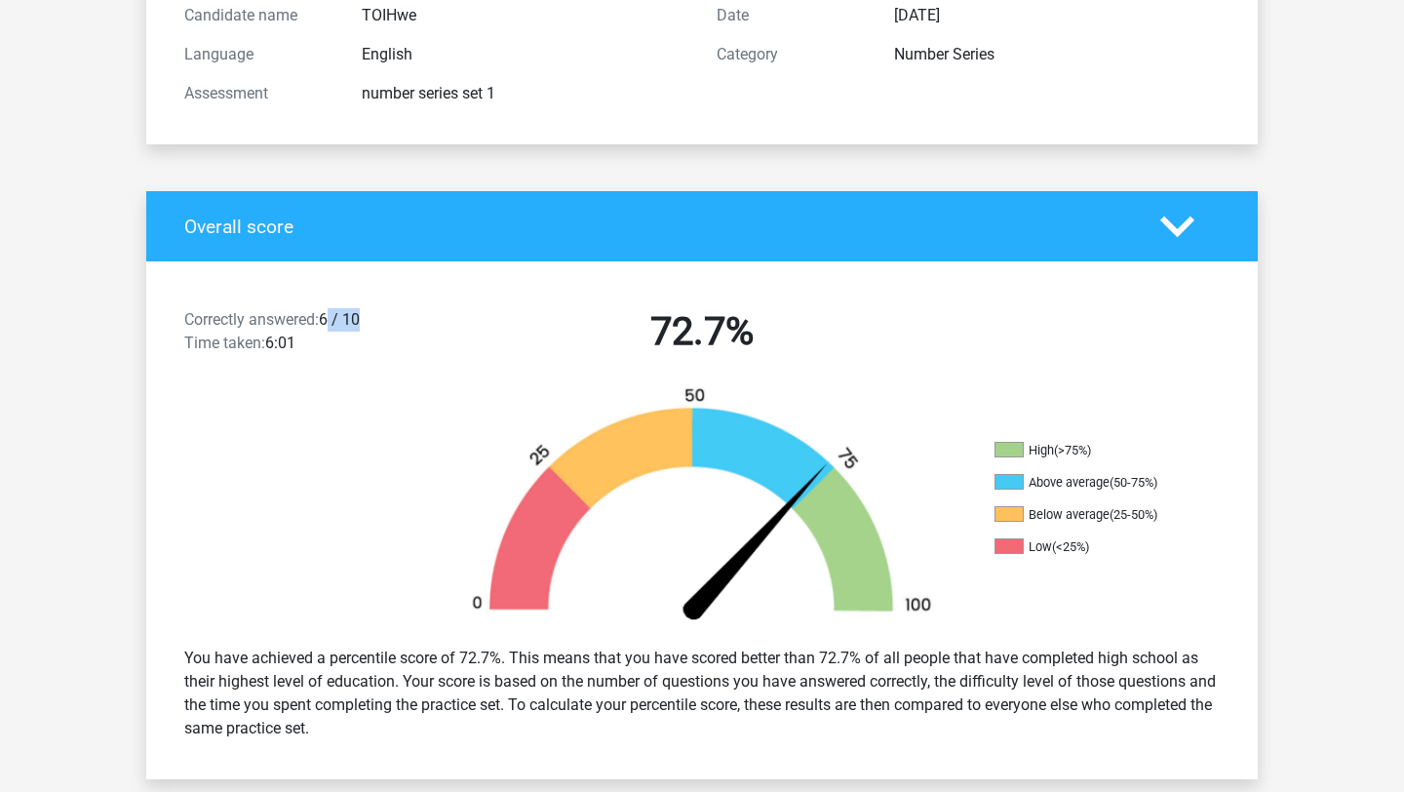
drag, startPoint x: 332, startPoint y: 327, endPoint x: 377, endPoint y: 328, distance: 44.9
click at [377, 328] on div "Correctly answered: 6 / 10 Time taken: 6:01" at bounding box center [303, 335] width 266 height 55
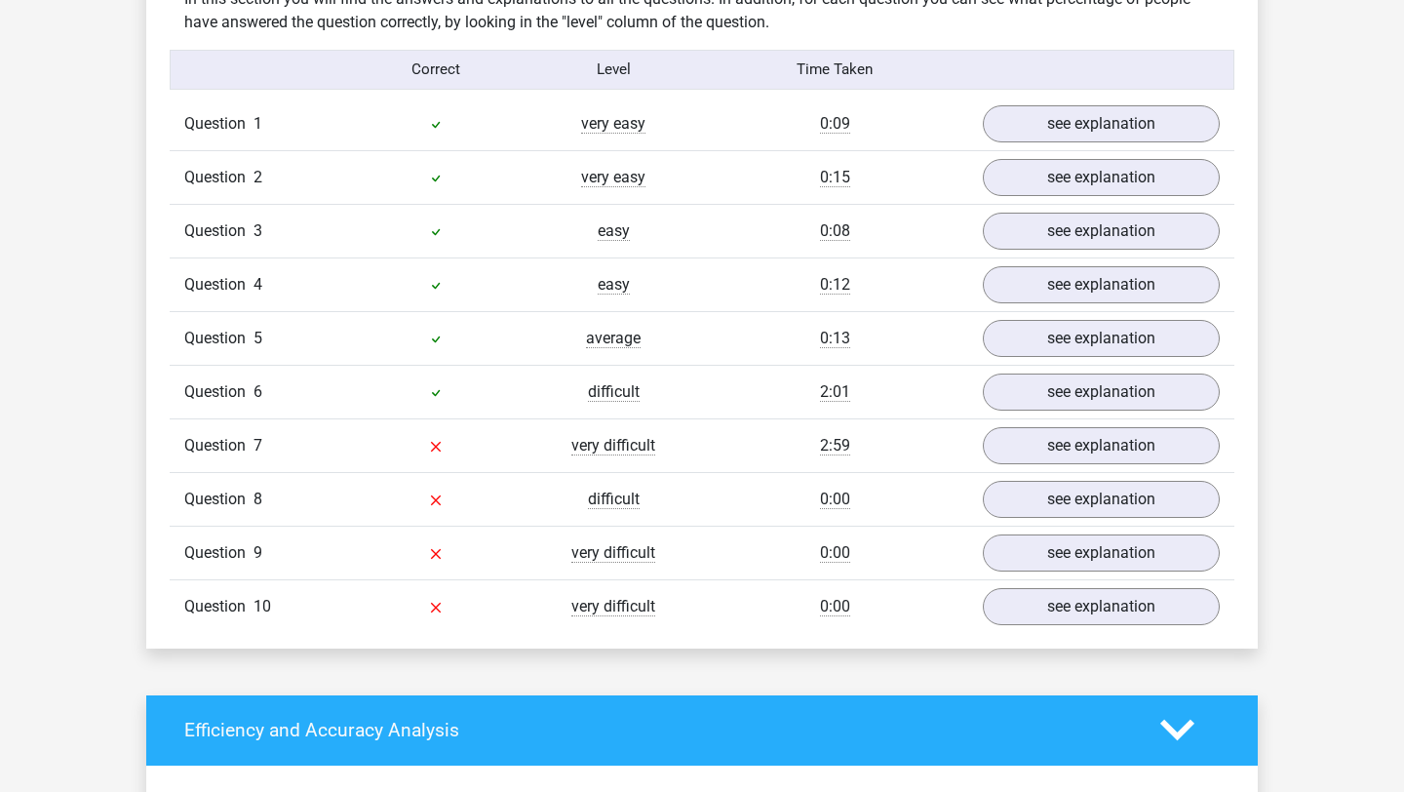
scroll to position [1554, 0]
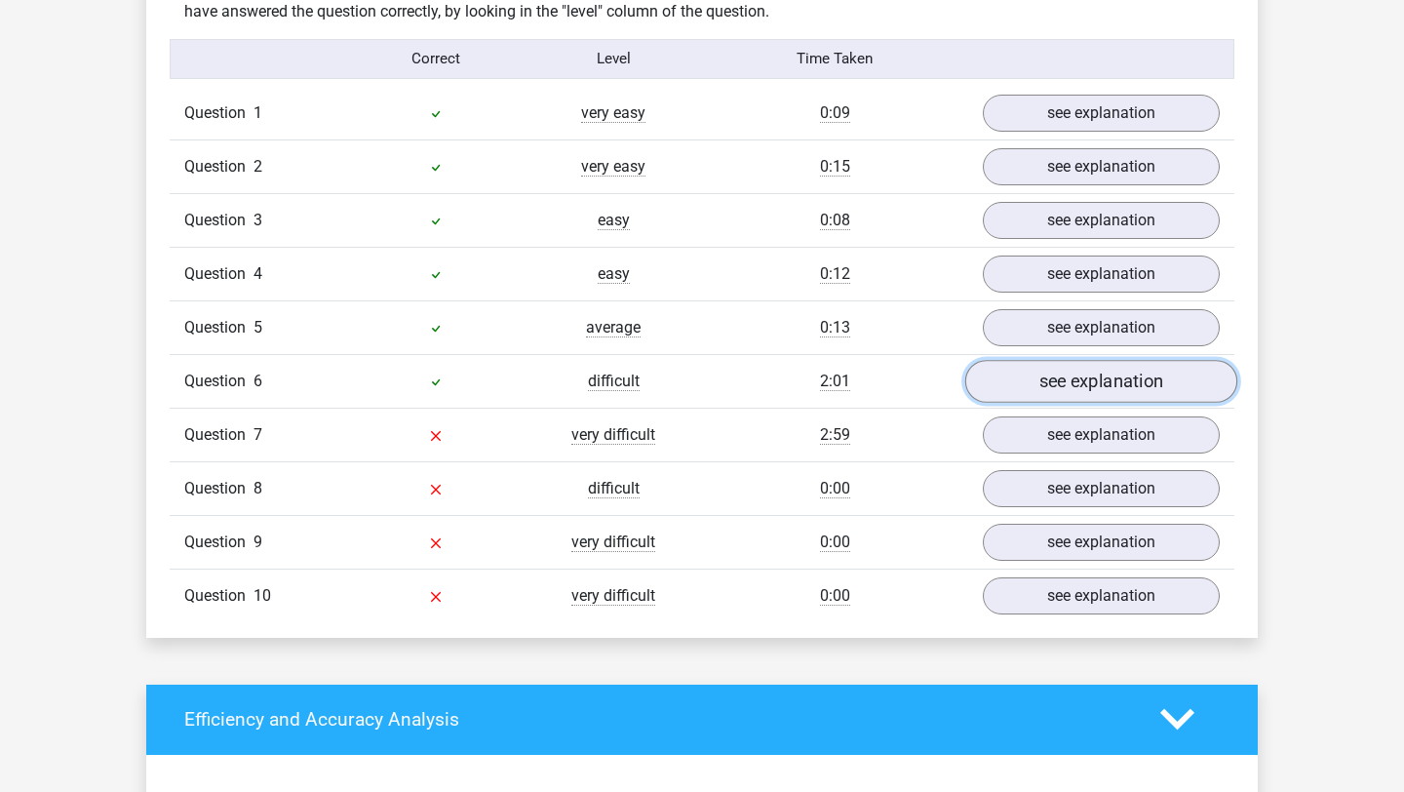
click at [989, 379] on link "see explanation" at bounding box center [1101, 381] width 272 height 43
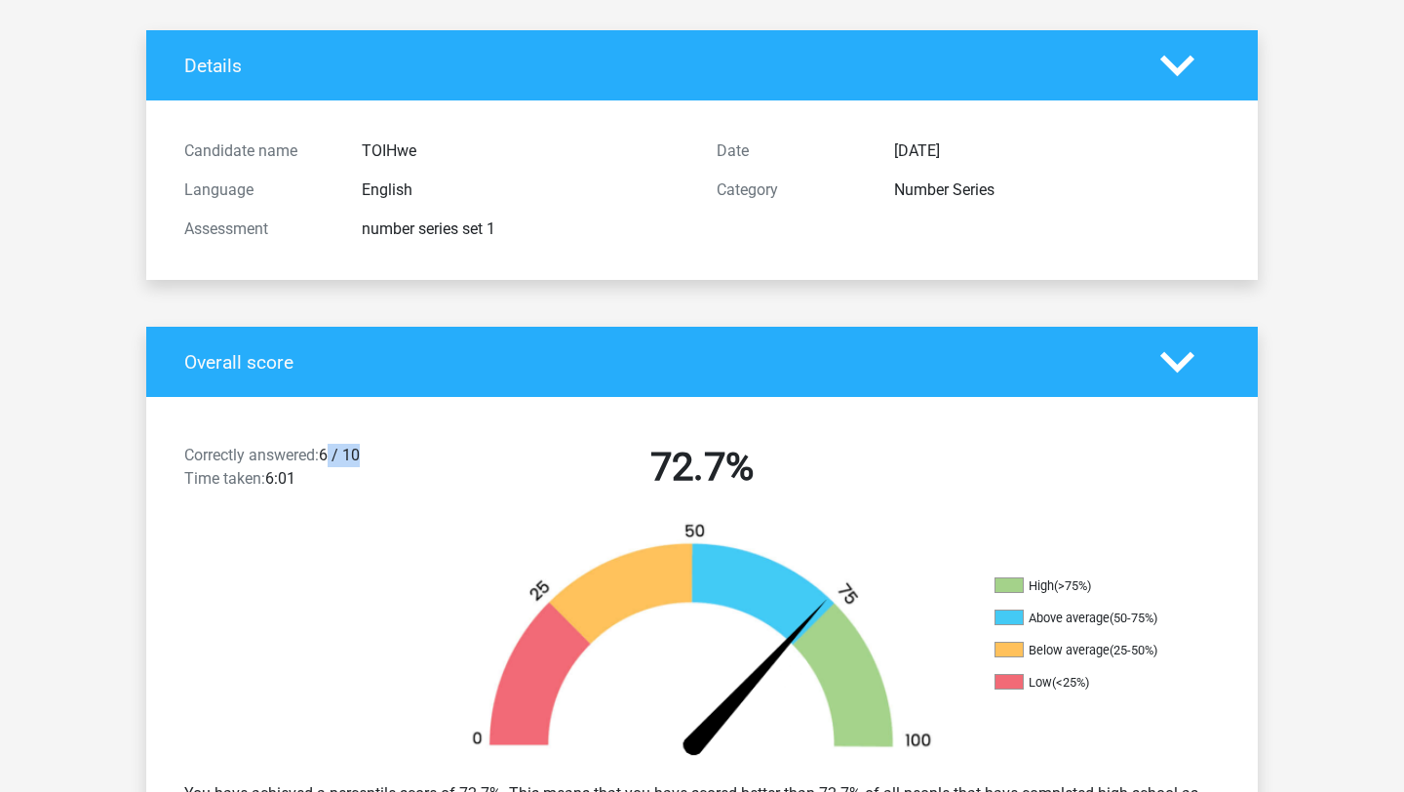
scroll to position [0, 0]
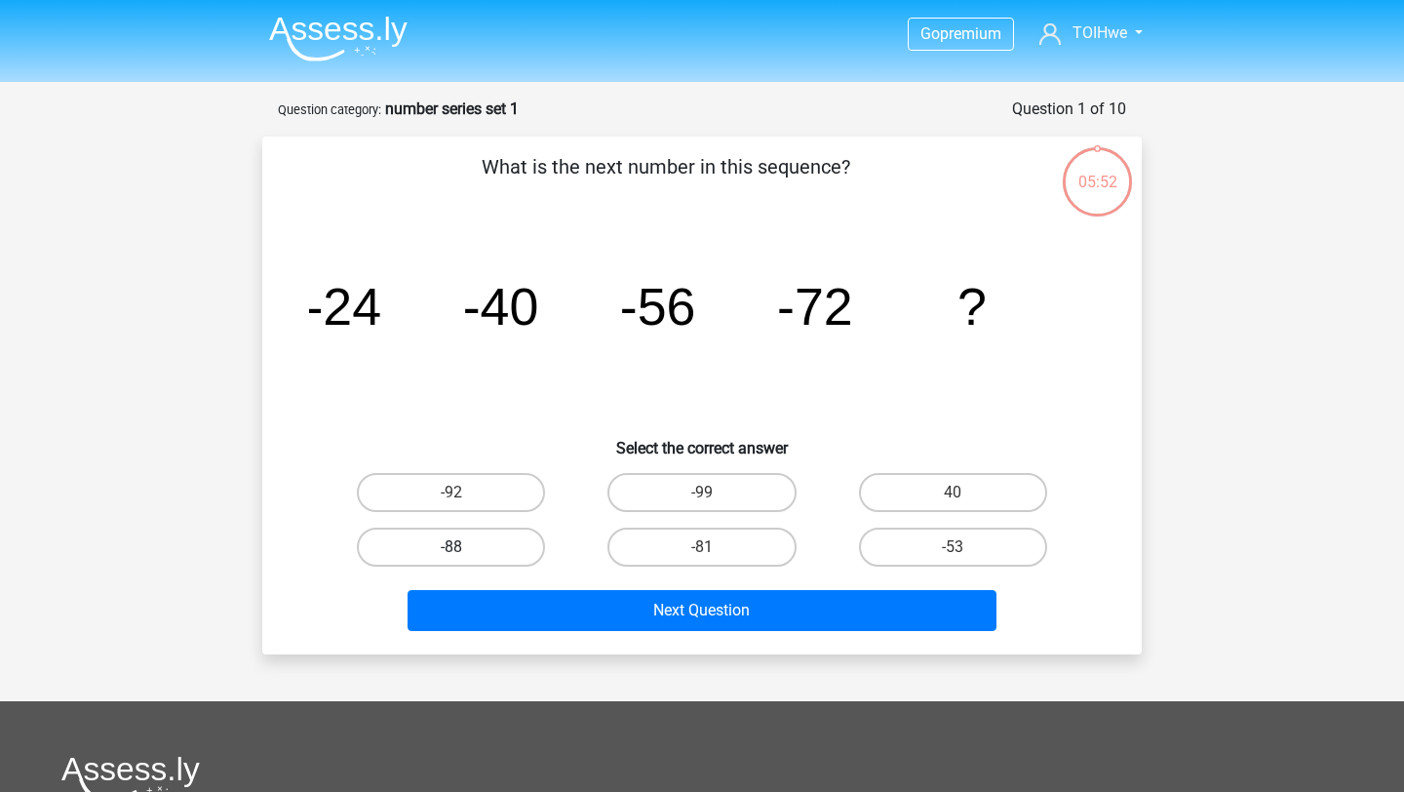
click at [476, 534] on label "-88" at bounding box center [451, 547] width 188 height 39
click at [464, 547] on input "-88" at bounding box center [457, 553] width 13 height 13
radio input "true"
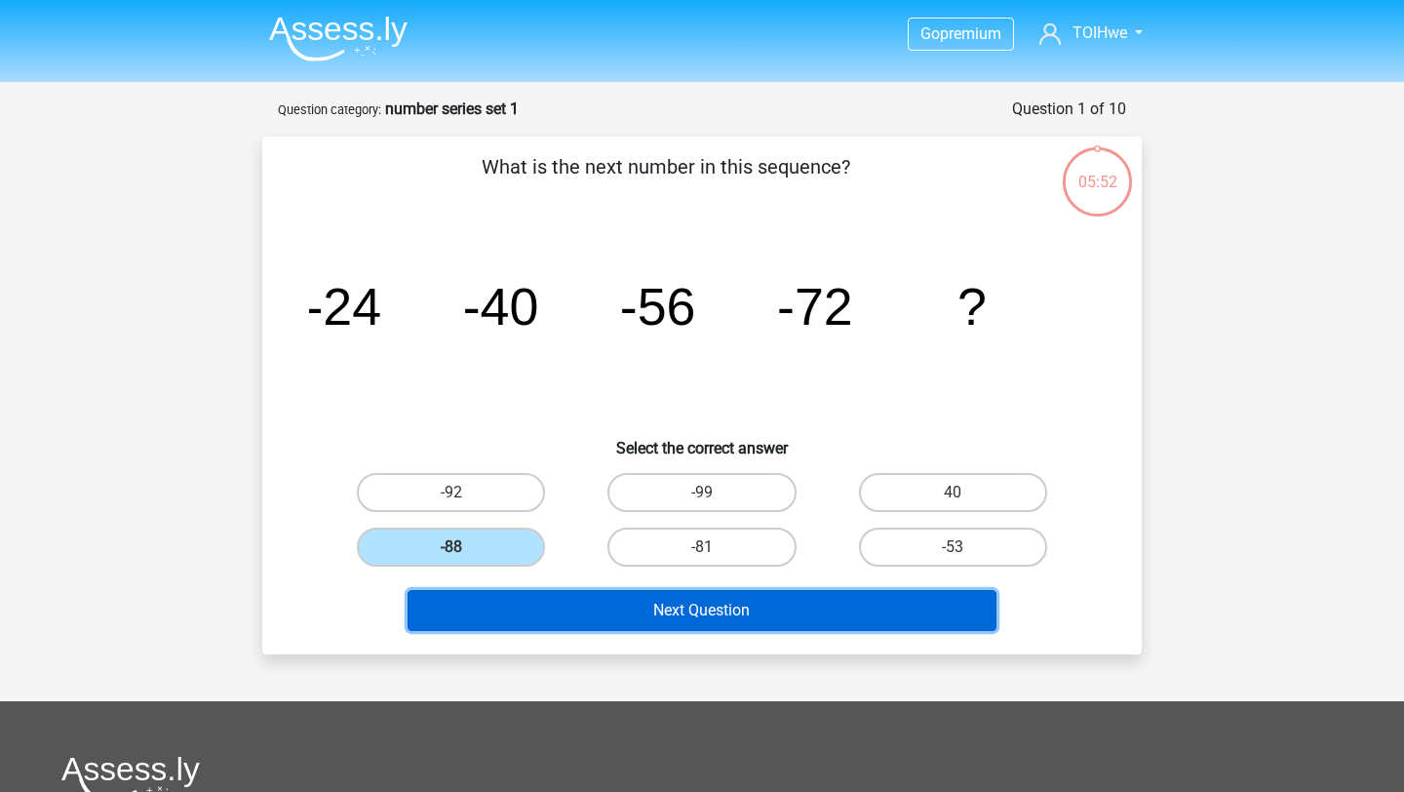
click at [507, 602] on button "Next Question" at bounding box center [703, 610] width 590 height 41
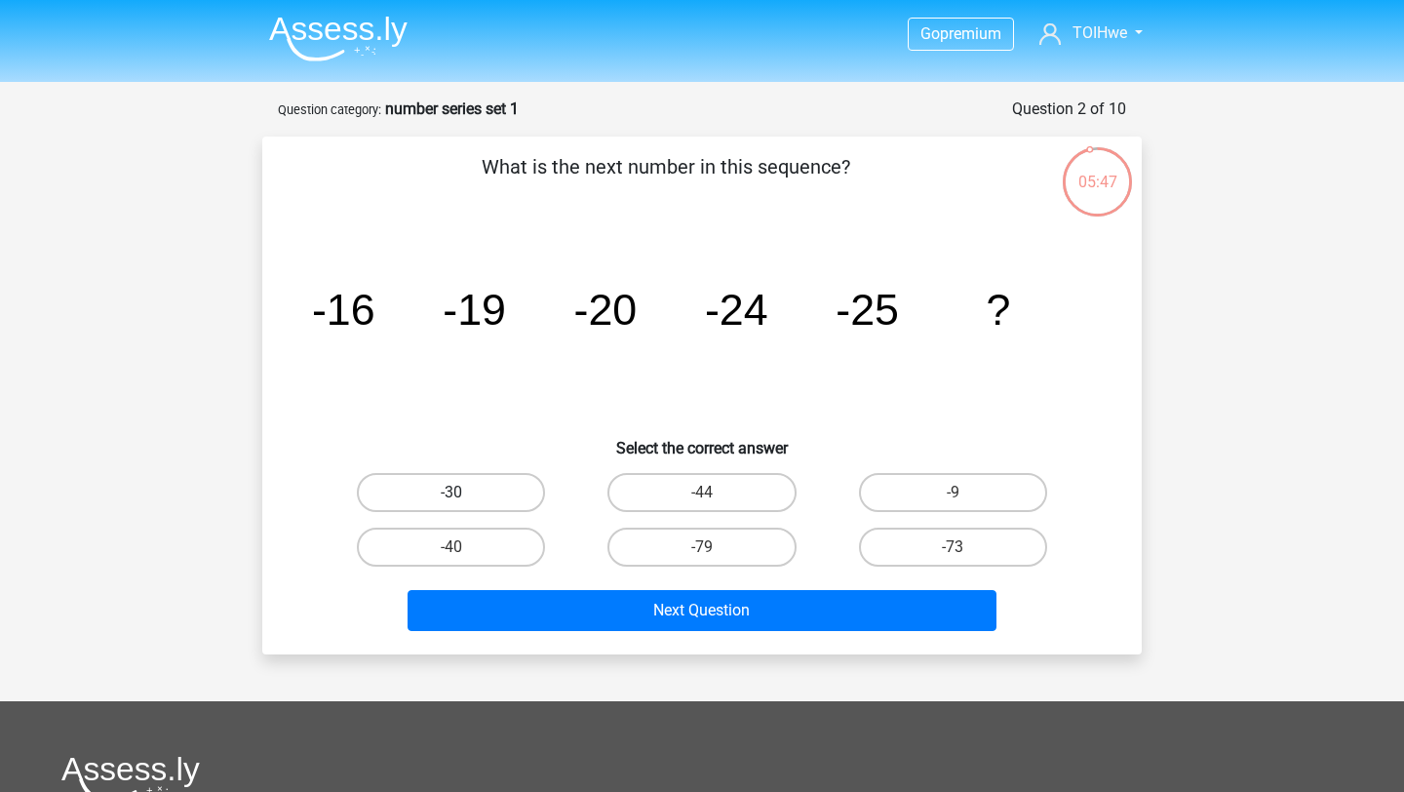
click at [481, 482] on label "-30" at bounding box center [451, 492] width 188 height 39
click at [464, 492] on input "-30" at bounding box center [457, 498] width 13 height 13
radio input "true"
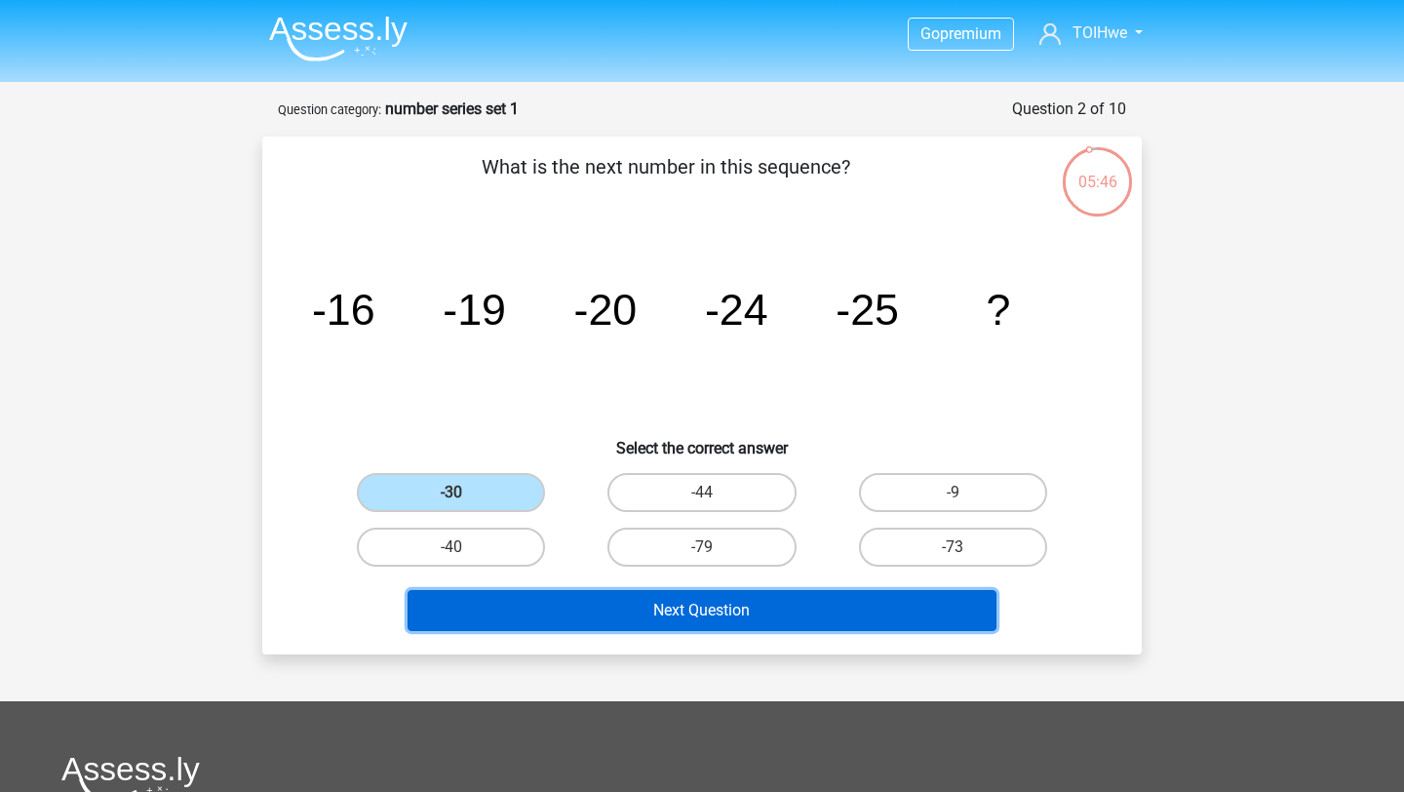
click at [492, 607] on button "Next Question" at bounding box center [703, 610] width 590 height 41
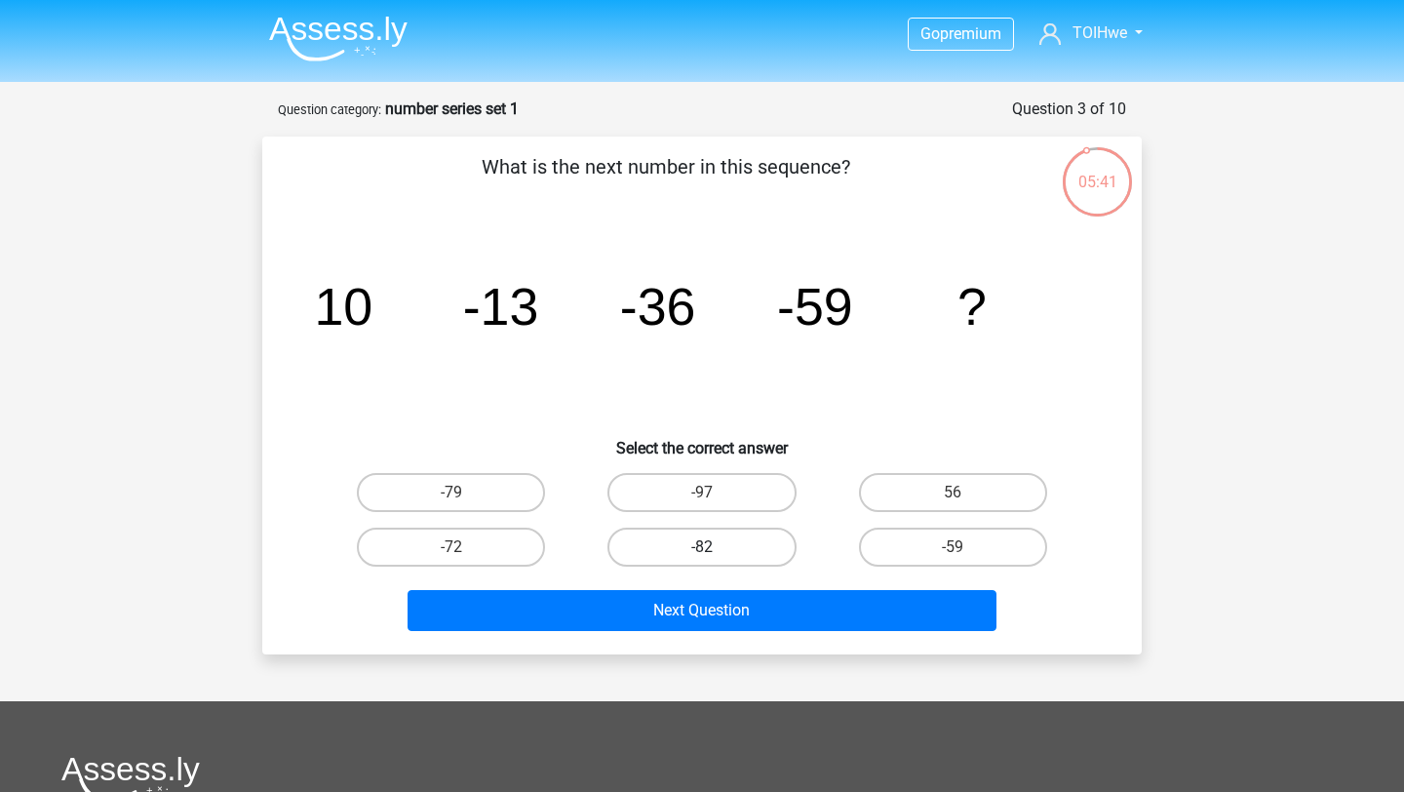
click at [678, 555] on label "-82" at bounding box center [701, 547] width 188 height 39
click at [702, 555] on input "-82" at bounding box center [708, 553] width 13 height 13
radio input "true"
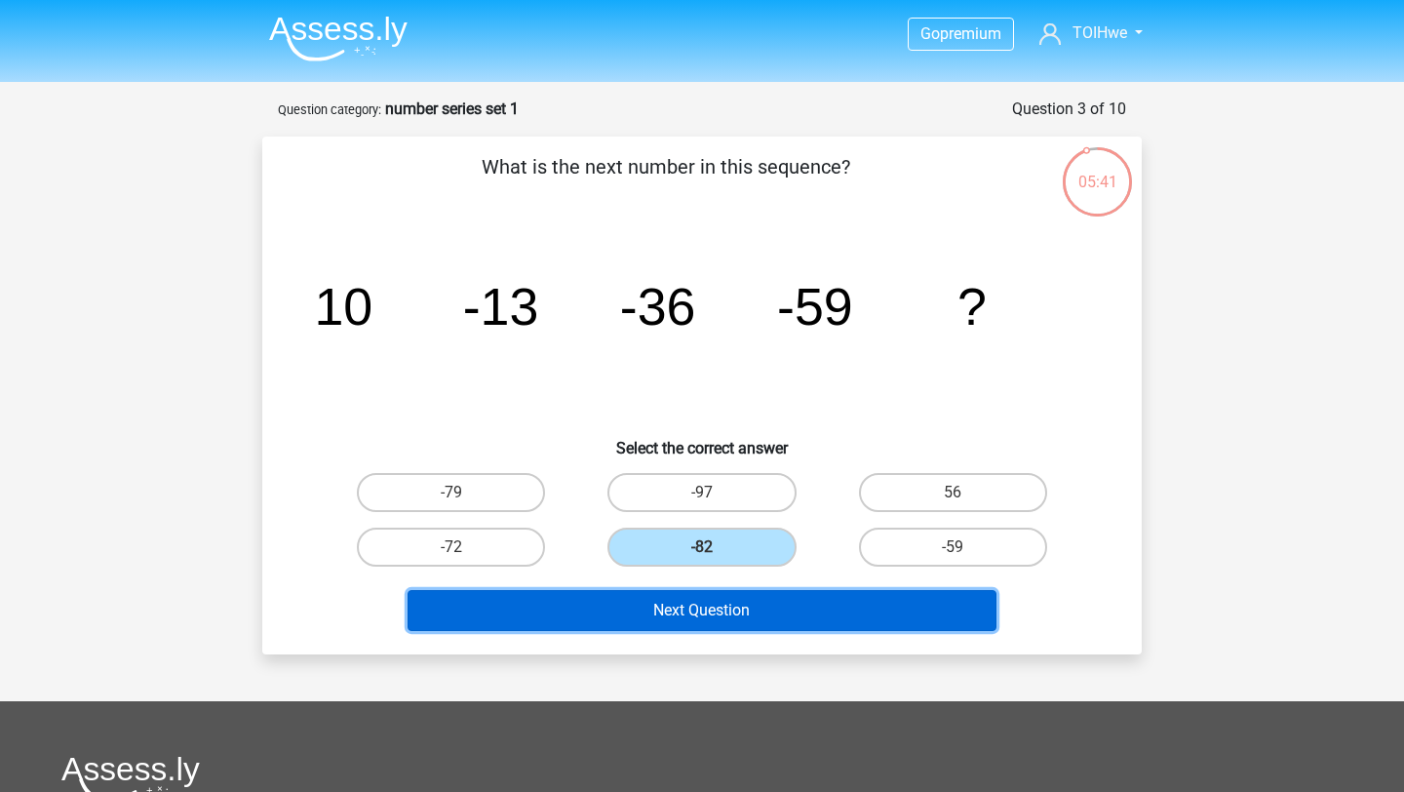
click at [678, 604] on button "Next Question" at bounding box center [703, 610] width 590 height 41
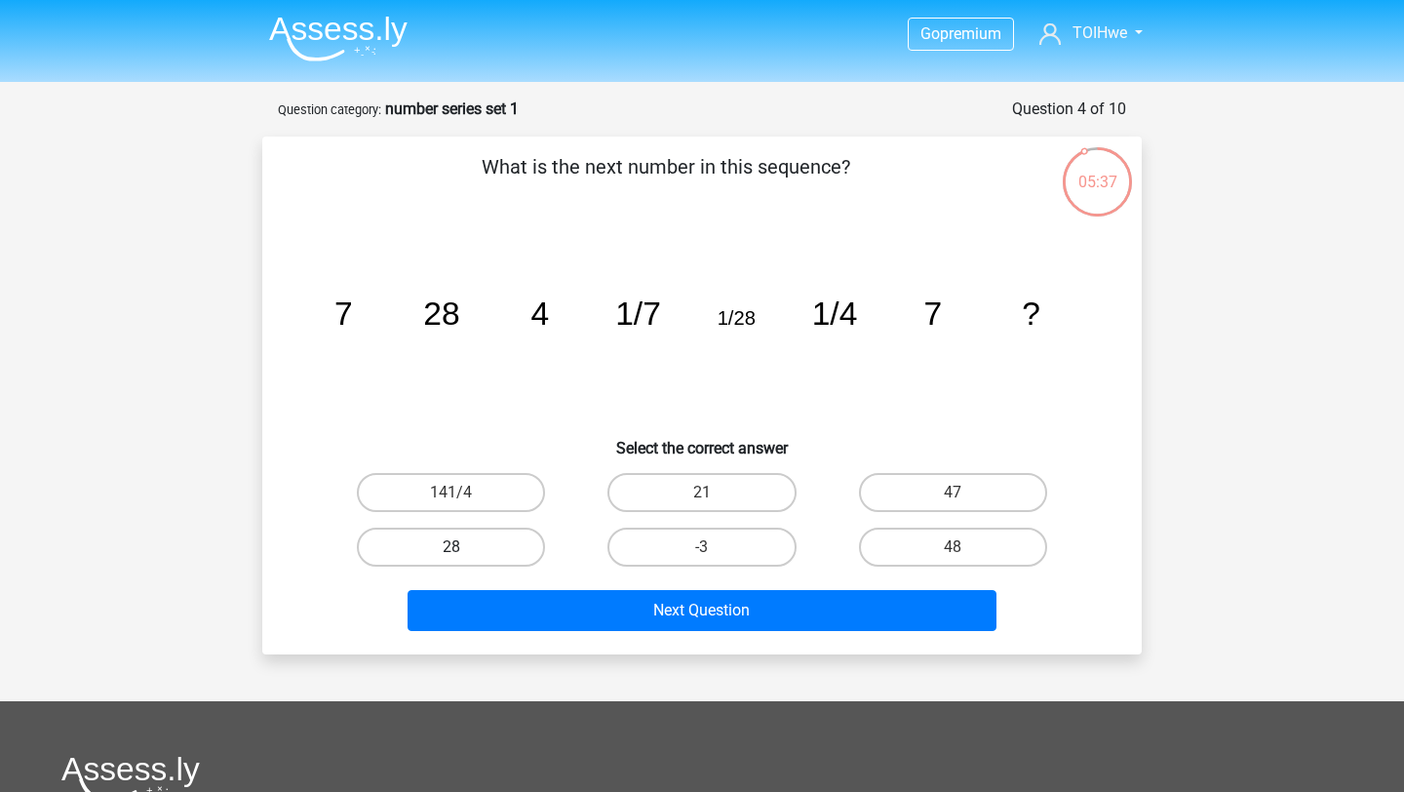
click at [490, 546] on label "28" at bounding box center [451, 547] width 188 height 39
click at [464, 547] on input "28" at bounding box center [457, 553] width 13 height 13
radio input "true"
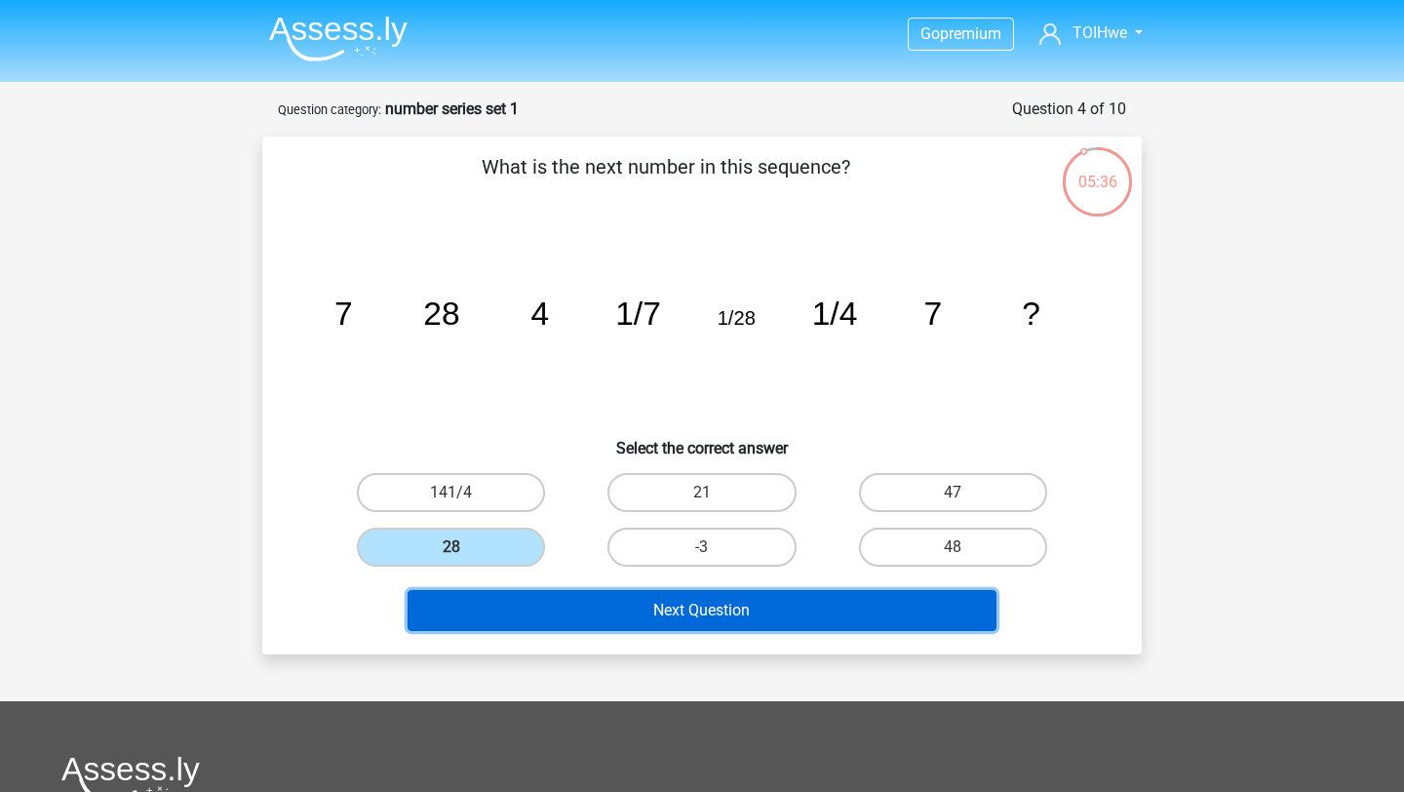
click at [536, 602] on button "Next Question" at bounding box center [703, 610] width 590 height 41
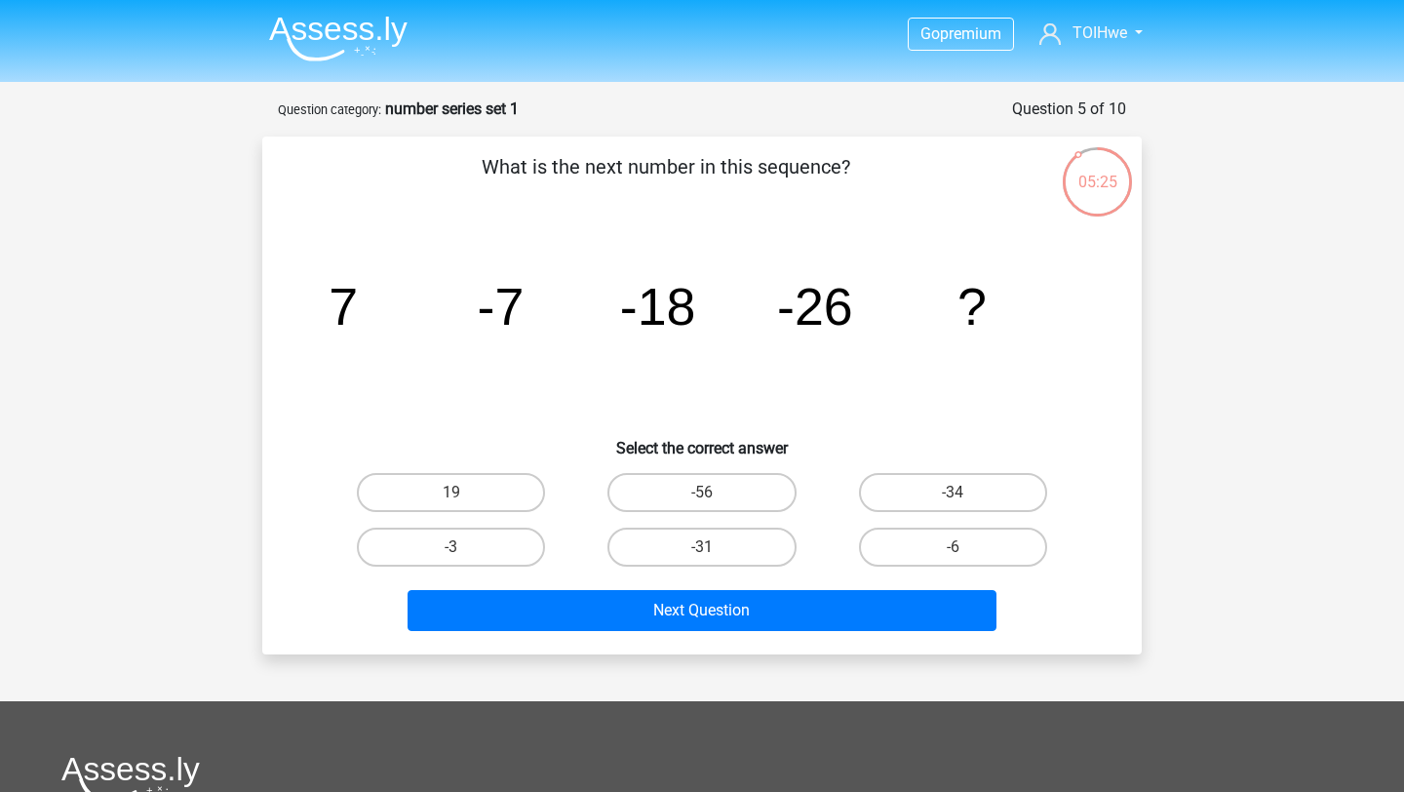
click at [690, 568] on div "-31" at bounding box center [701, 547] width 251 height 55
click at [691, 544] on label "-31" at bounding box center [701, 547] width 188 height 39
click at [702, 547] on input "-31" at bounding box center [708, 553] width 13 height 13
radio input "true"
click at [691, 634] on div "Next Question" at bounding box center [702, 614] width 753 height 49
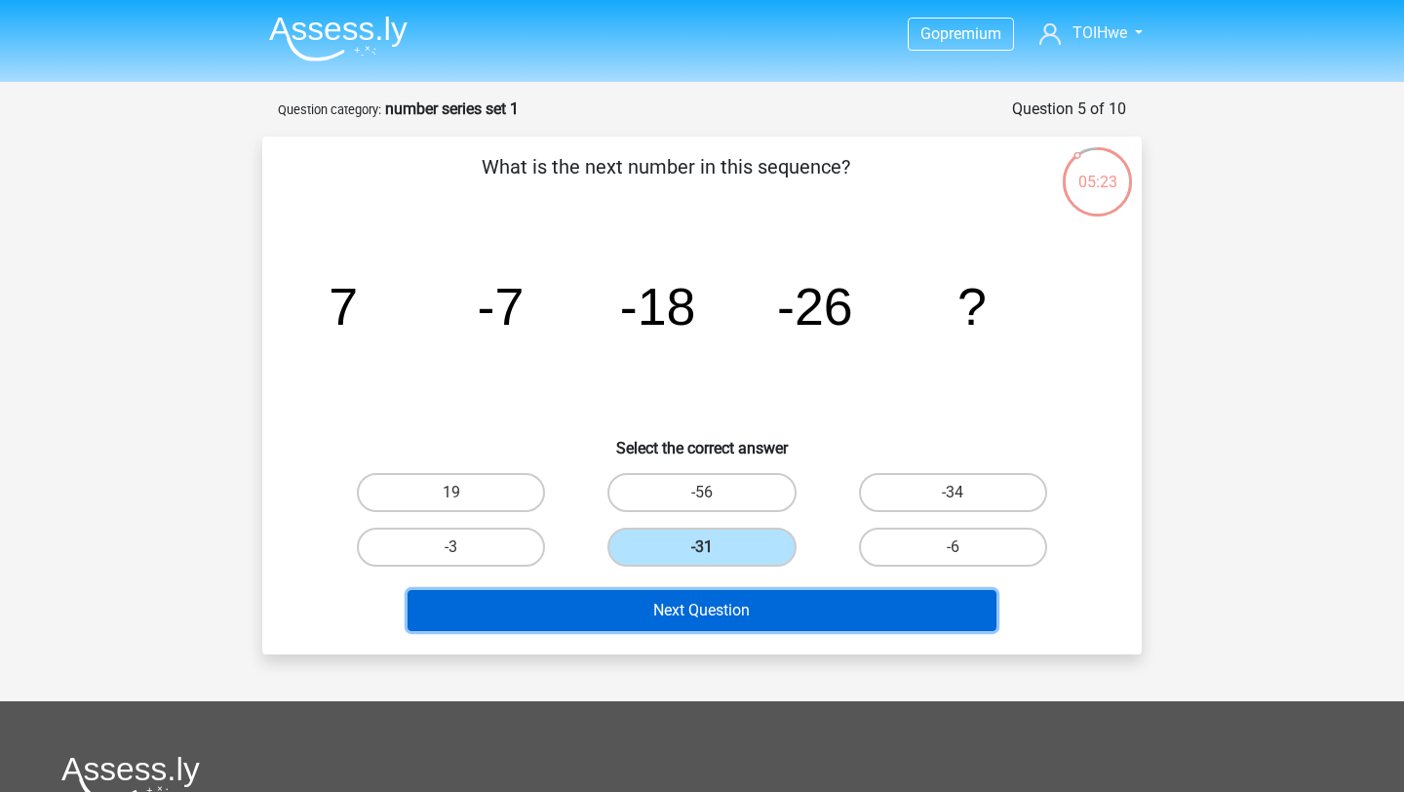
click at [691, 613] on button "Next Question" at bounding box center [703, 610] width 590 height 41
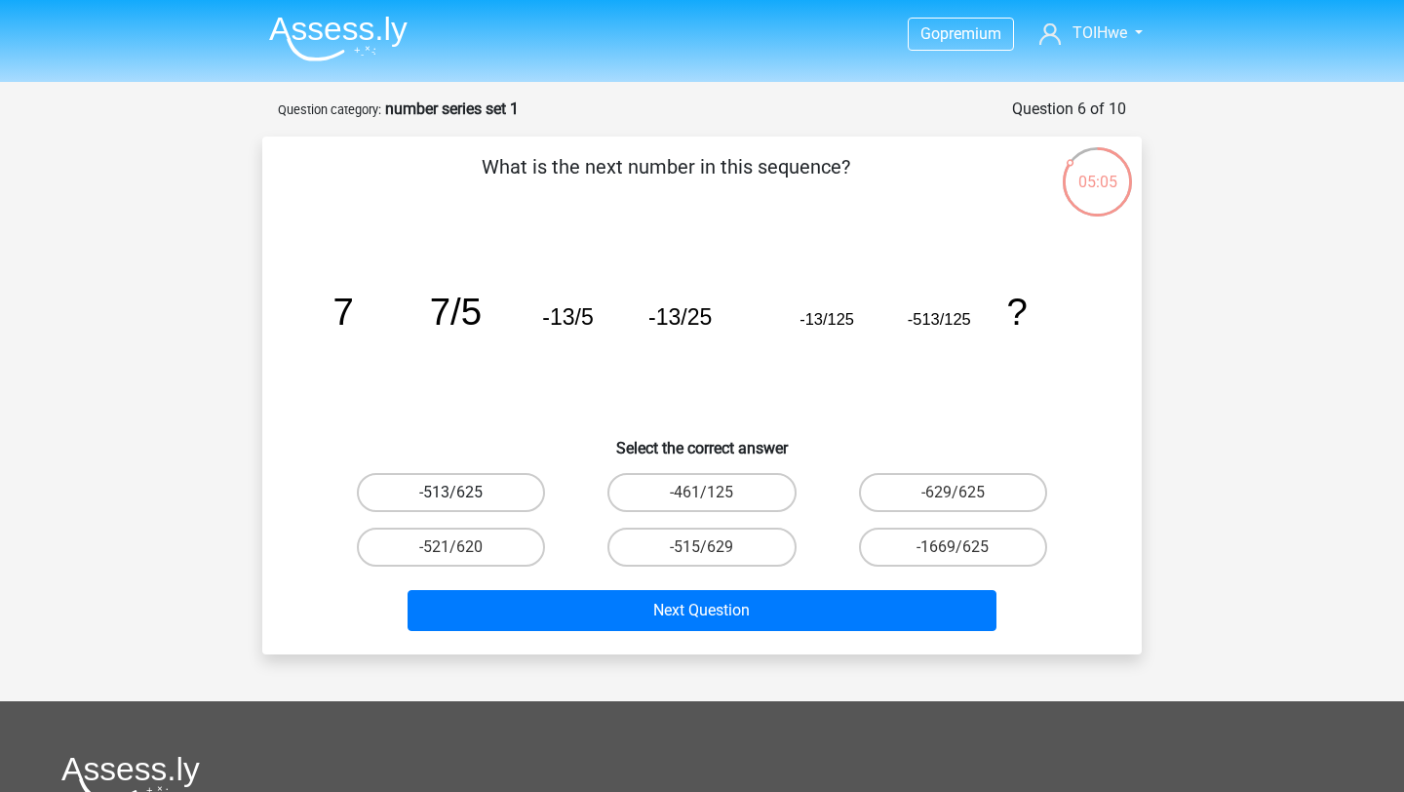
click at [470, 488] on label "-513/625" at bounding box center [451, 492] width 188 height 39
click at [464, 492] on input "-513/625" at bounding box center [457, 498] width 13 height 13
radio input "true"
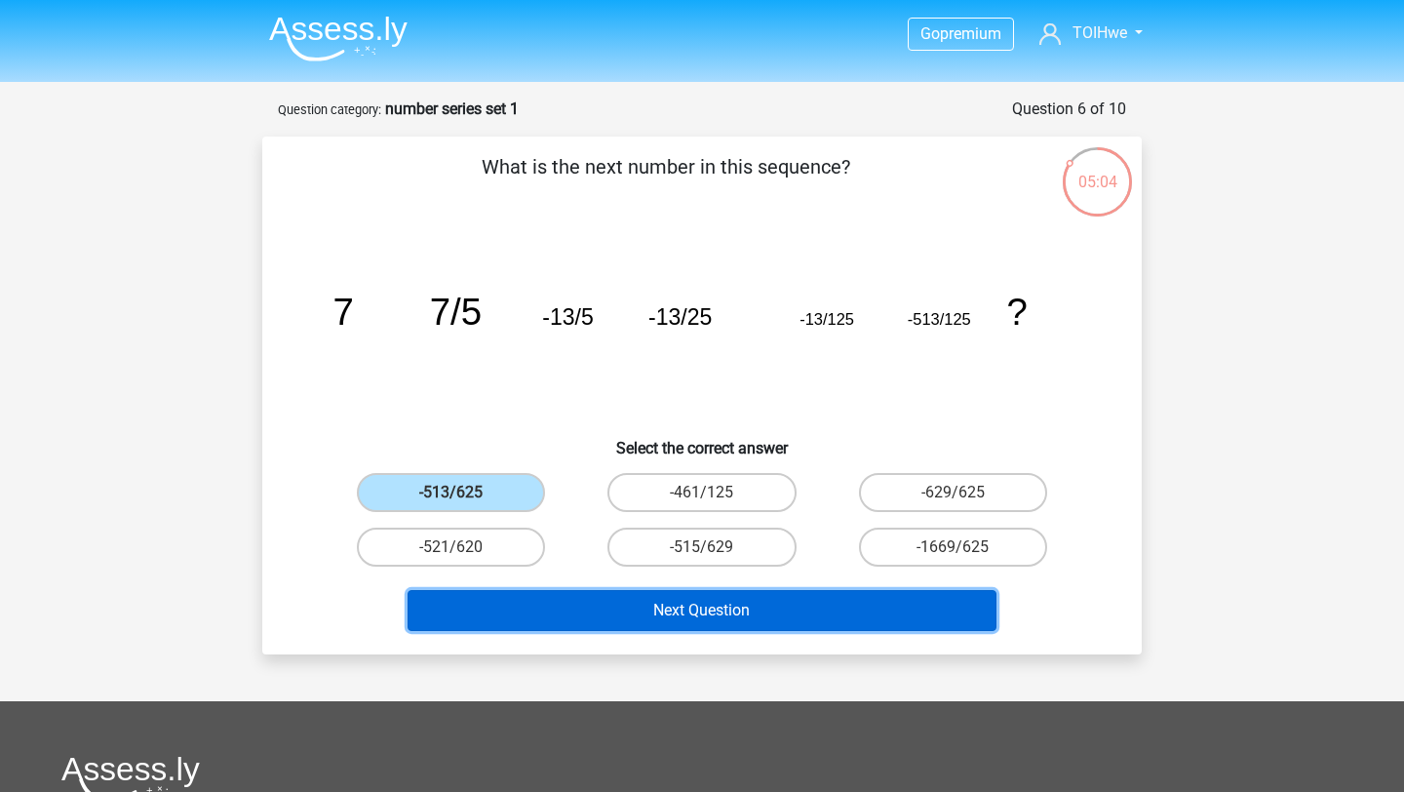
click at [531, 623] on button "Next Question" at bounding box center [703, 610] width 590 height 41
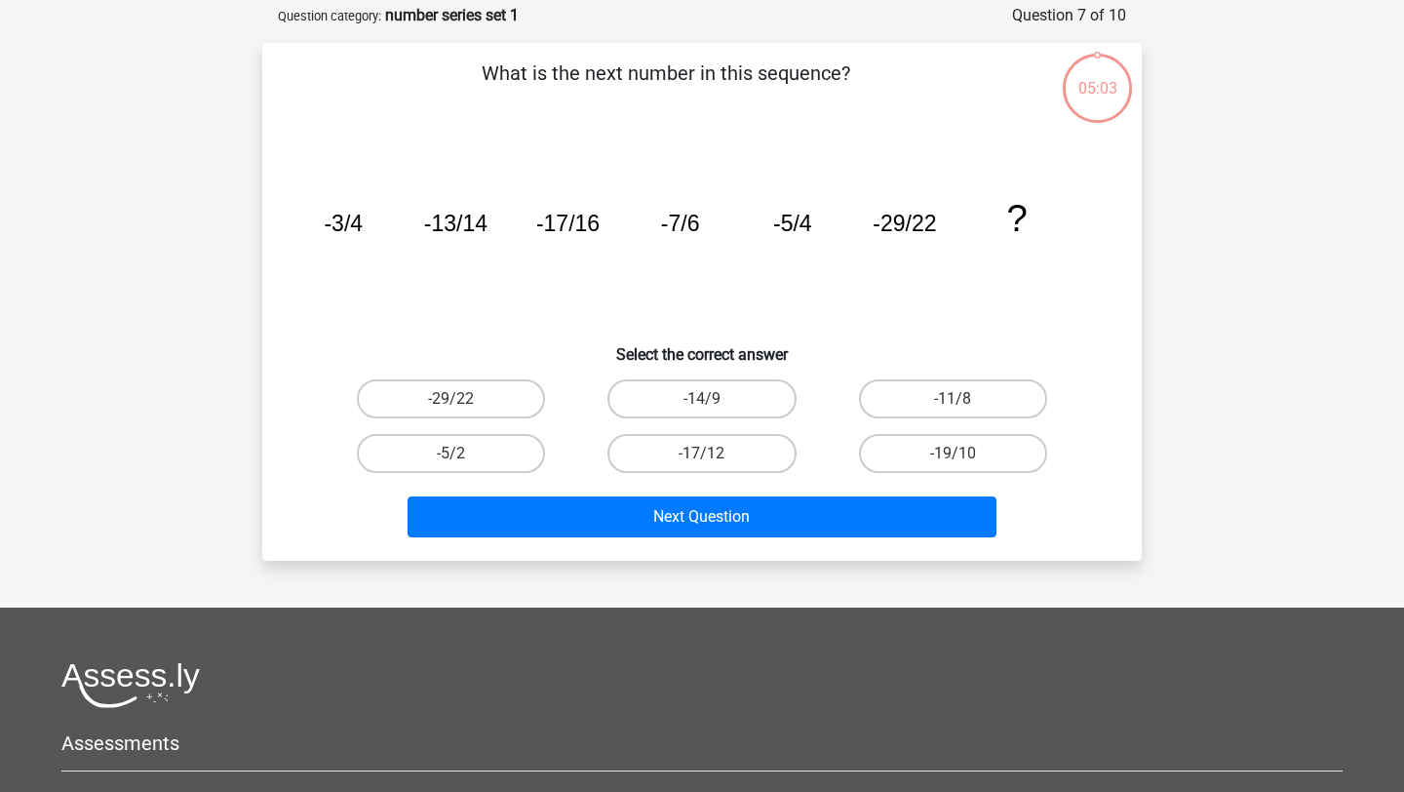
scroll to position [98, 0]
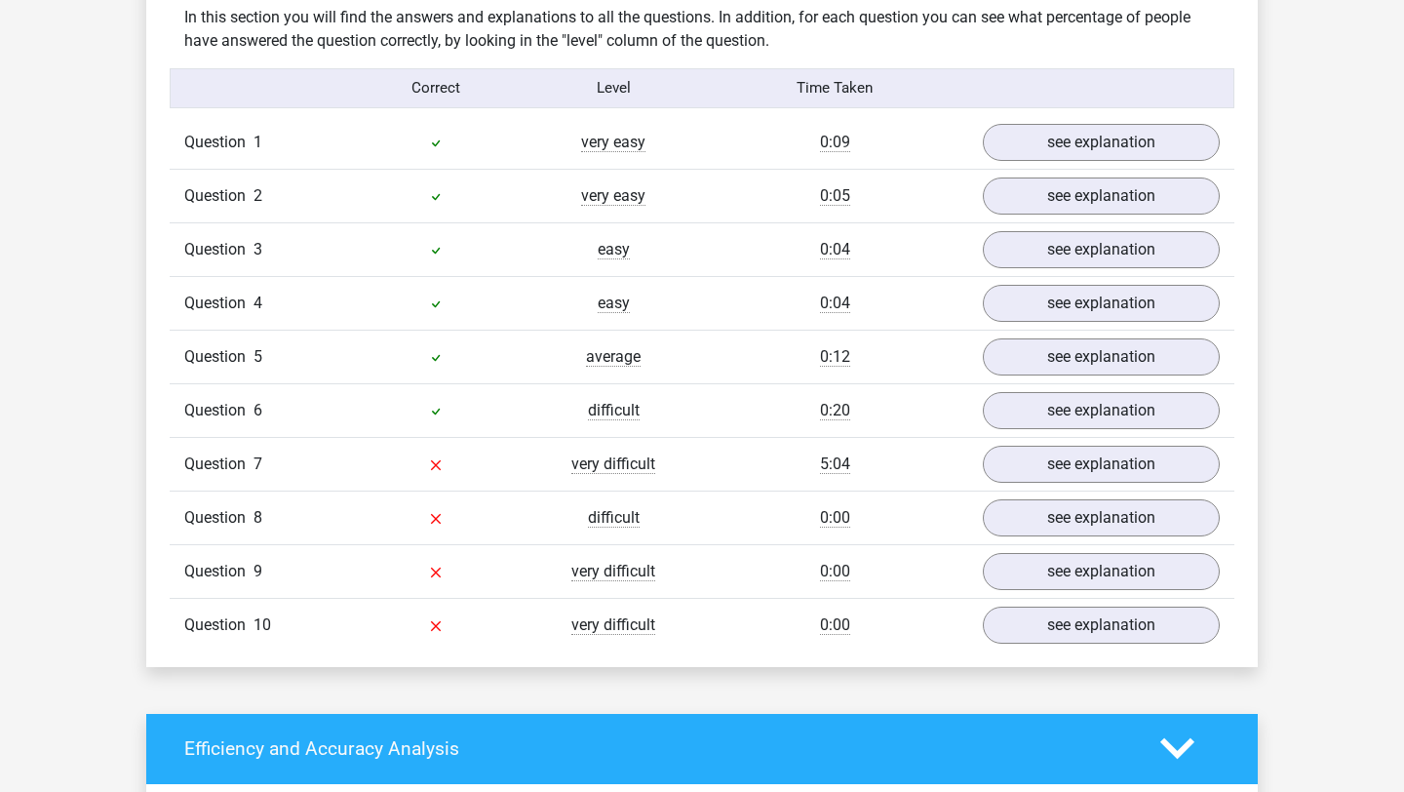
scroll to position [1537, 0]
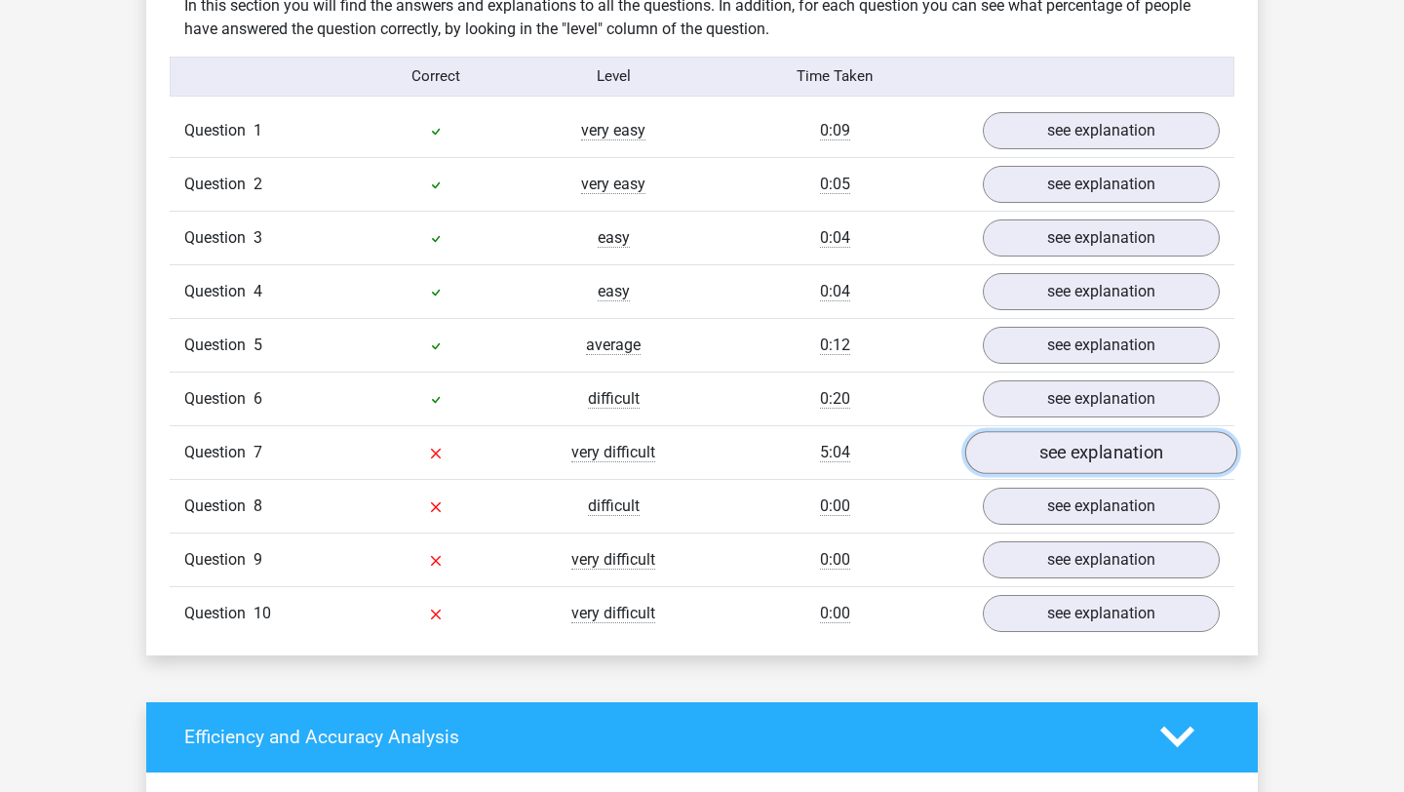
click at [1019, 455] on link "see explanation" at bounding box center [1101, 452] width 272 height 43
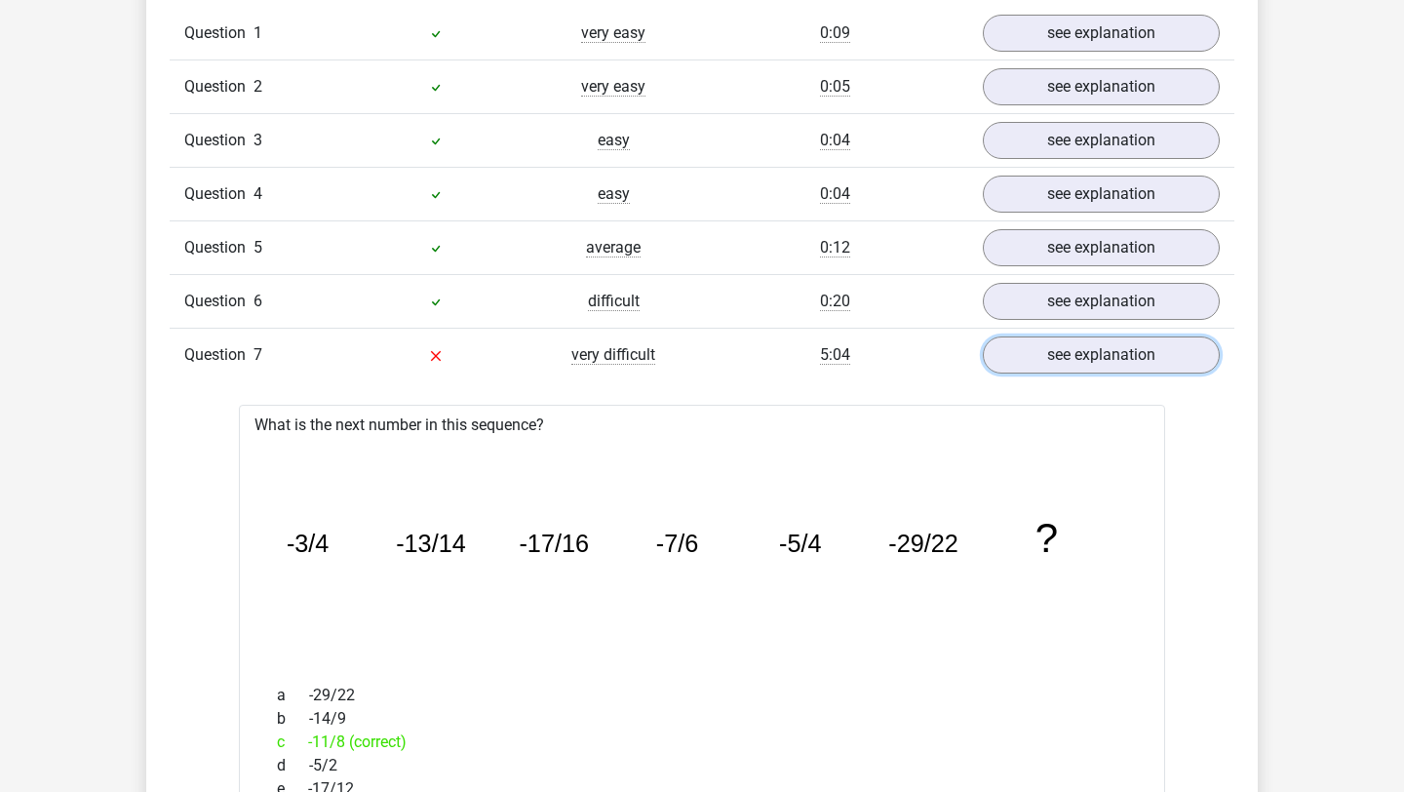
scroll to position [1629, 0]
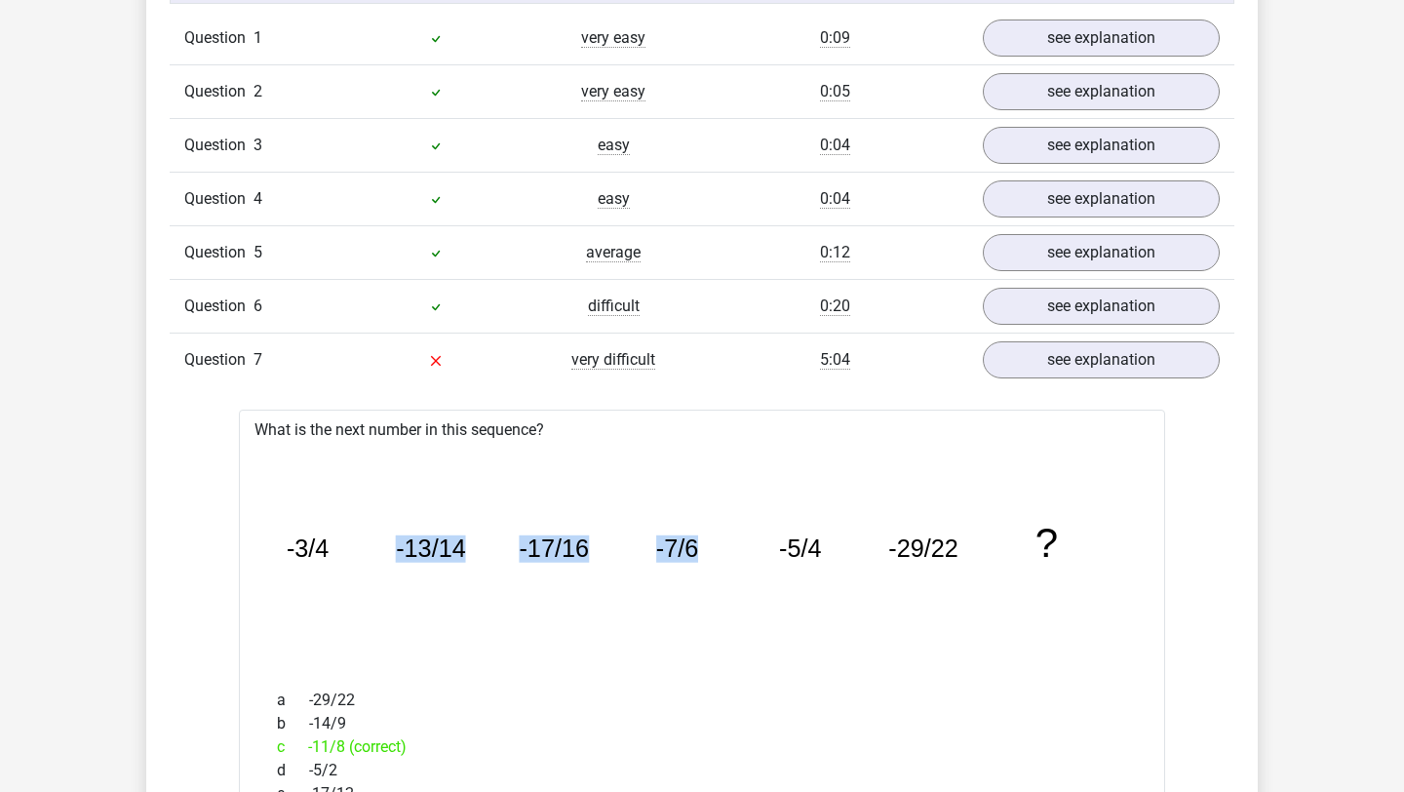
drag, startPoint x: 282, startPoint y: 489, endPoint x: 759, endPoint y: 520, distance: 477.8
click at [759, 520] on icon "image/svg+xml -3/4 -13/14 -17/16 -7/6 -5/4 -29/22 ?" at bounding box center [702, 558] width 864 height 216
click at [485, 475] on icon "image/svg+xml -3/4 -13/14 -17/16 -7/6 -5/4 -29/22 ?" at bounding box center [702, 558] width 864 height 216
click at [296, 513] on icon "image/svg+xml -3/4 -13/14 -17/16 -7/6 -5/4 -29/22 ?" at bounding box center [702, 558] width 864 height 216
drag, startPoint x: 276, startPoint y: 525, endPoint x: 1001, endPoint y: 545, distance: 725.7
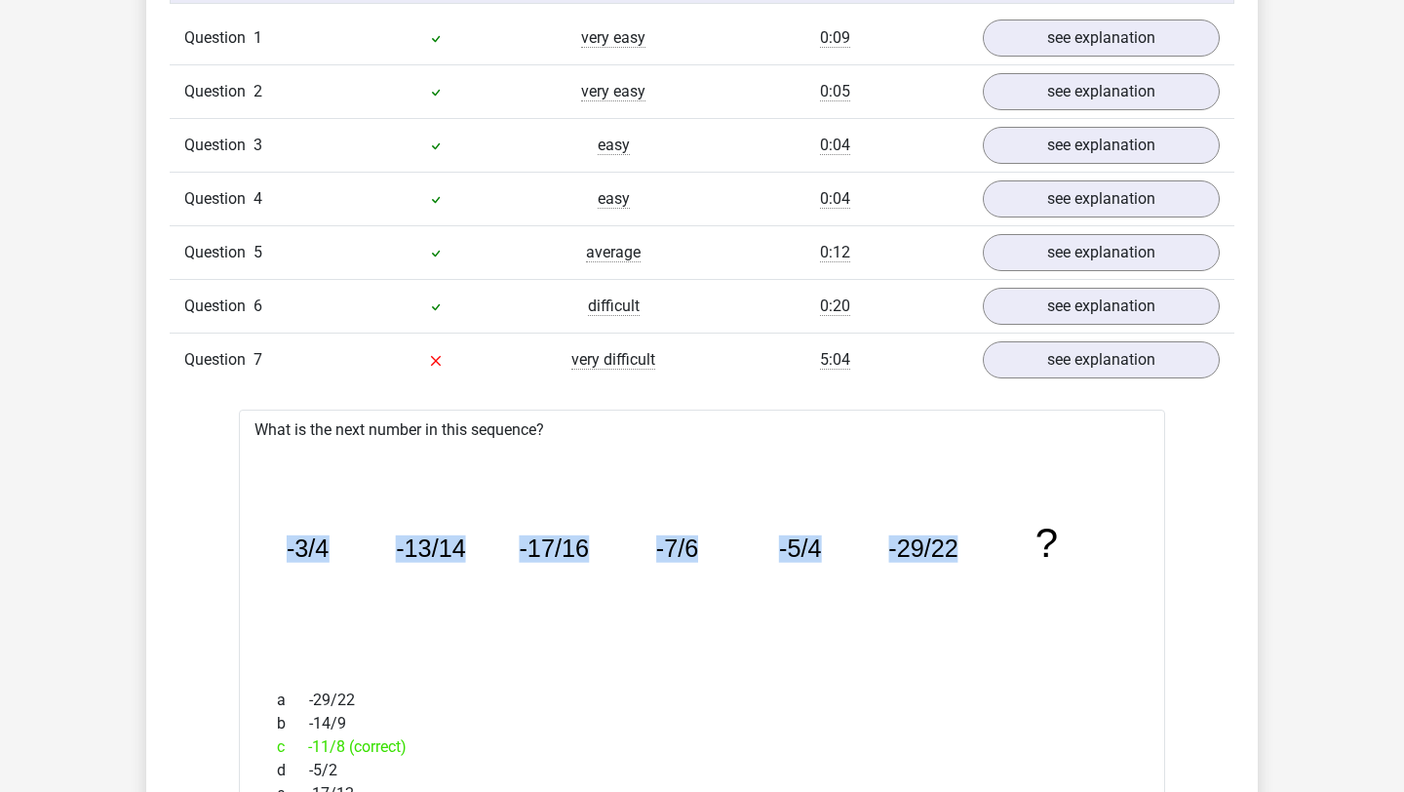
click at [1001, 545] on icon "image/svg+xml -3/4 -13/14 -17/16 -7/6 -5/4 -29/22 ?" at bounding box center [702, 558] width 864 height 216
copy g "-3/4 -13/14 -17/16 -7/6 -5/4 -29/22"
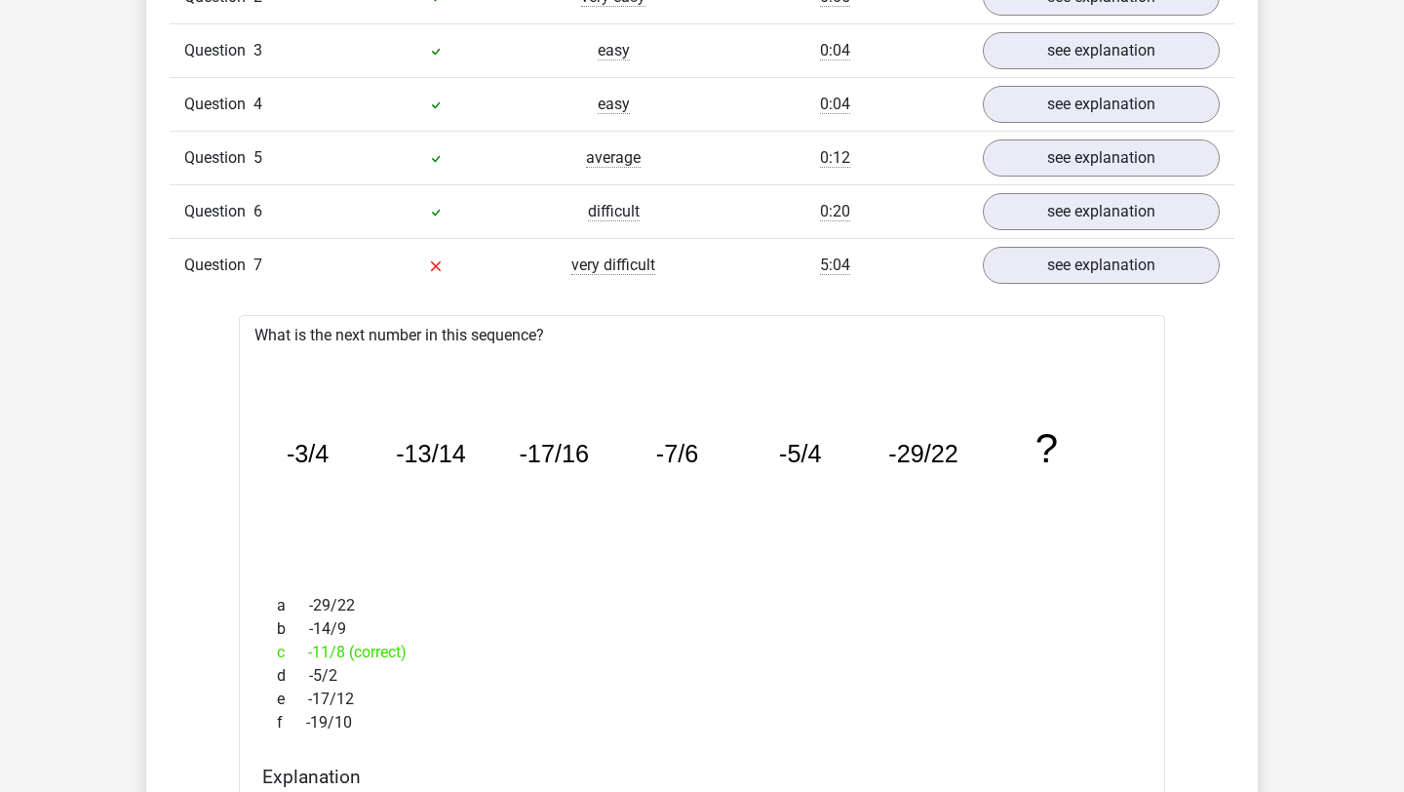
scroll to position [1779, 0]
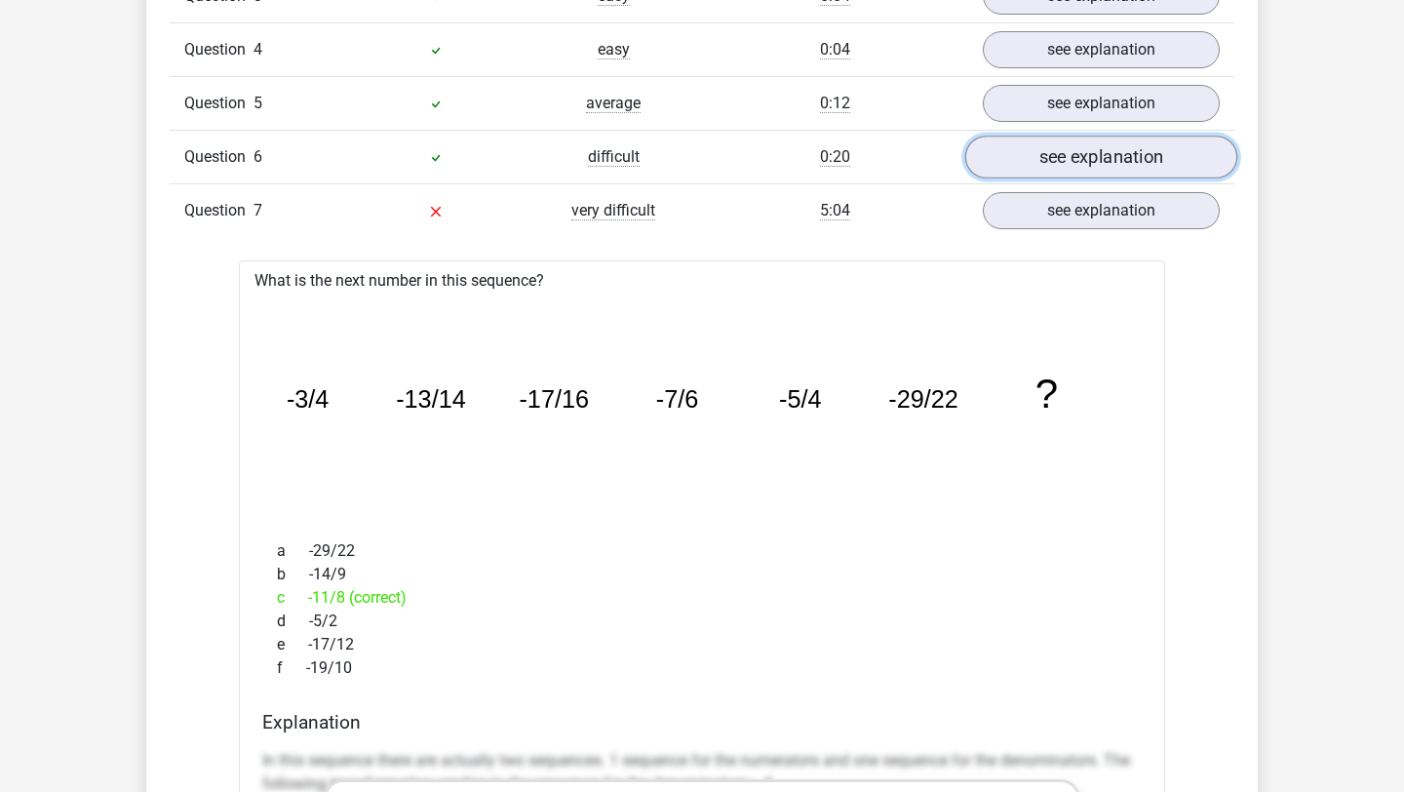
click at [1014, 174] on link "see explanation" at bounding box center [1101, 157] width 272 height 43
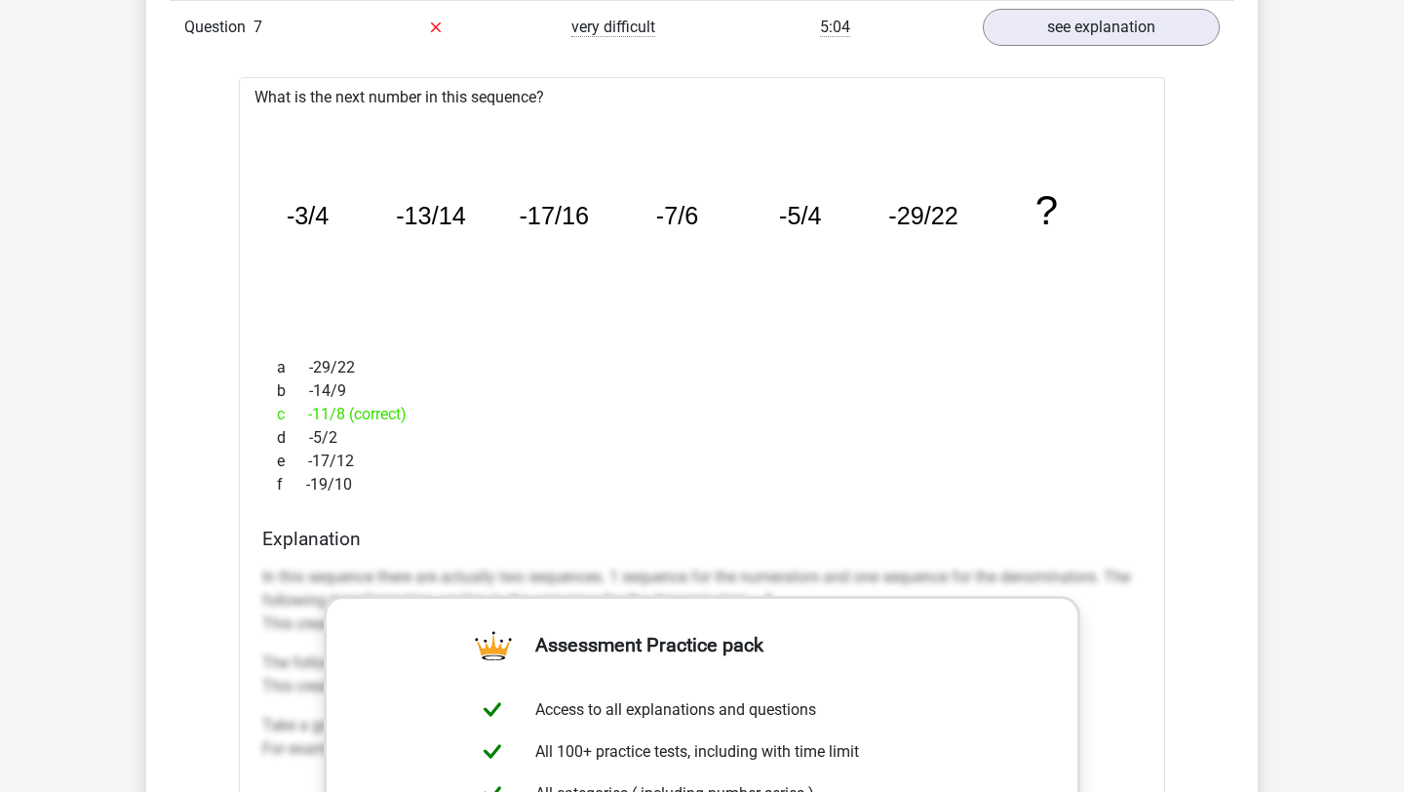
scroll to position [2700, 0]
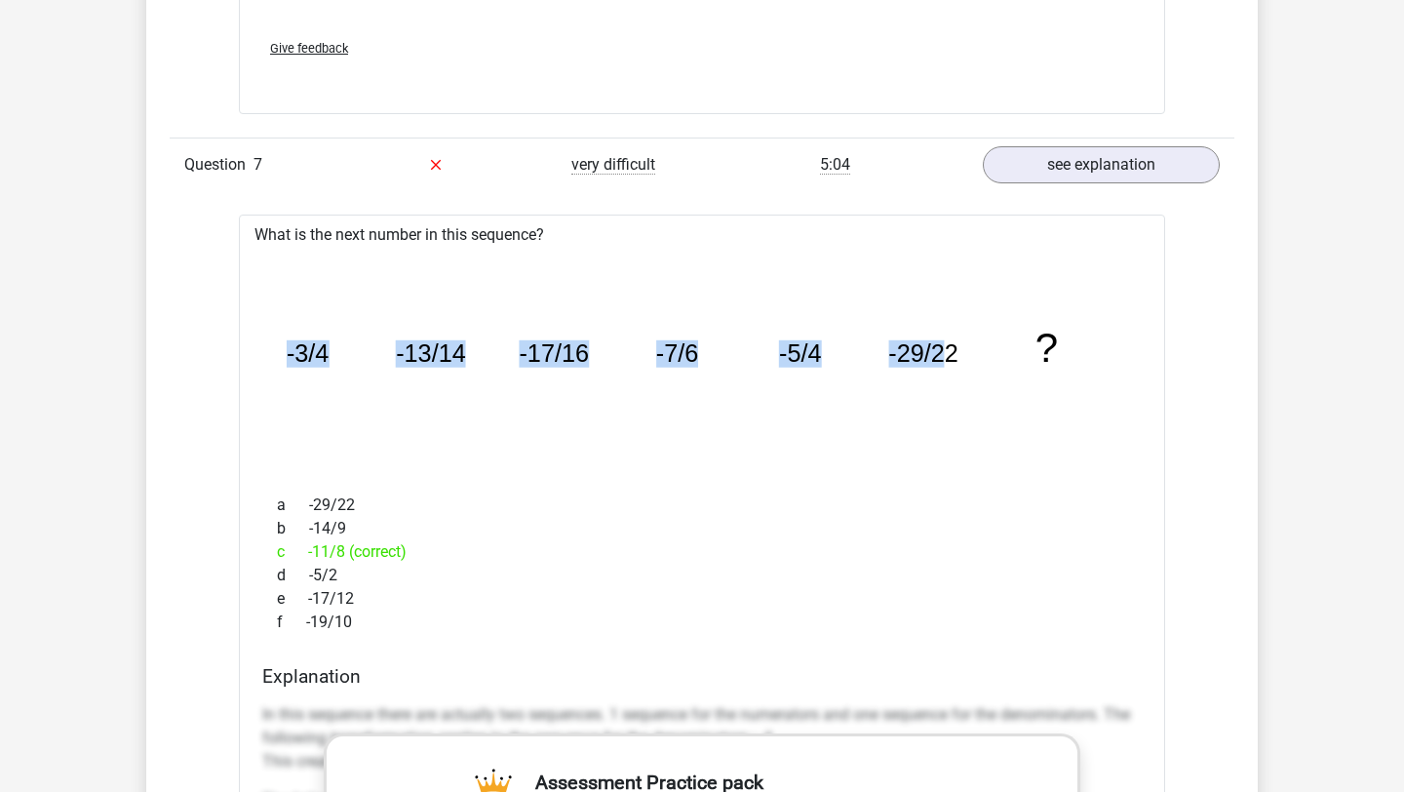
drag, startPoint x: 262, startPoint y: 338, endPoint x: 952, endPoint y: 344, distance: 689.4
click at [952, 344] on div "image/svg+xml -3/4 -13/14 -17/16 -7/6 -5/4 -29/22 ?" at bounding box center [701, 363] width 895 height 232
copy g "-3/4 -13/14 -17/16 -7/6 -5/4 -29/2"
